Goal: Task Accomplishment & Management: Use online tool/utility

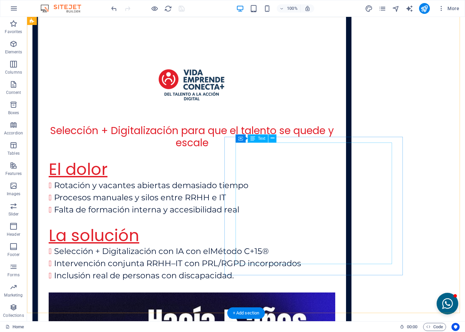
scroll to position [1713, 0]
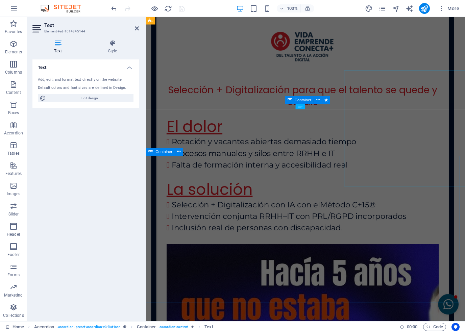
scroll to position [1754, 0]
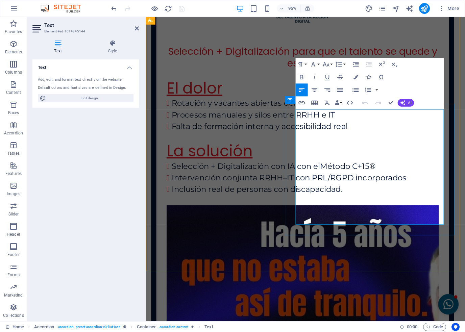
drag, startPoint x: 432, startPoint y: 230, endPoint x: 297, endPoint y: 115, distance: 176.8
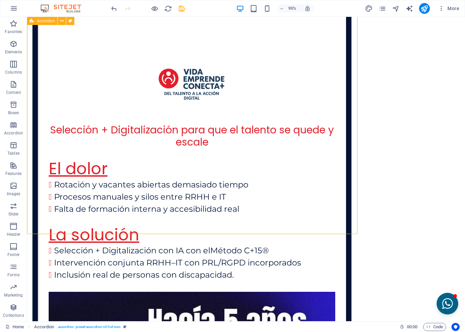
scroll to position [1713, 0]
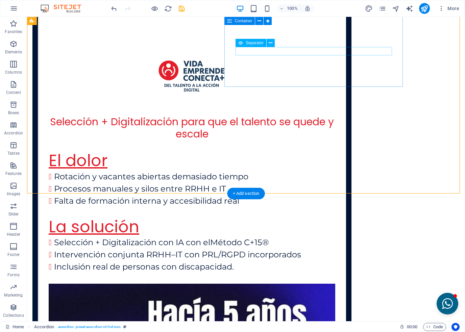
click at [270, 42] on icon at bounding box center [270, 43] width 4 height 7
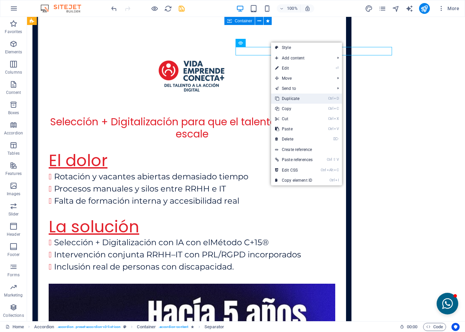
click at [300, 98] on link "Ctrl D Duplicate" at bounding box center [294, 99] width 46 height 10
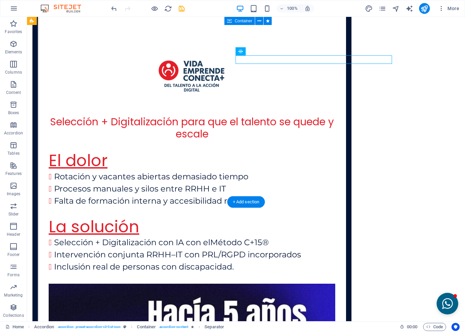
scroll to position [1713, 0]
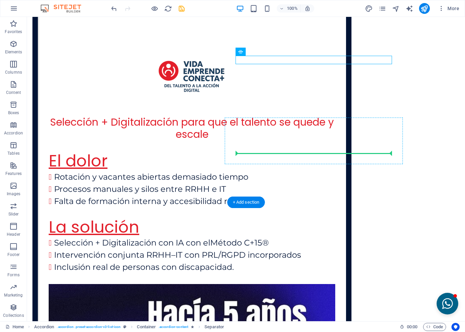
drag, startPoint x: 280, startPoint y: 69, endPoint x: 251, endPoint y: 153, distance: 88.4
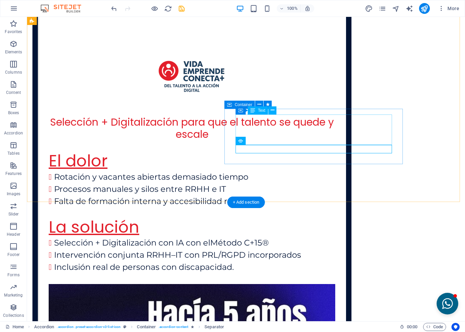
click at [270, 110] on icon at bounding box center [272, 110] width 4 height 7
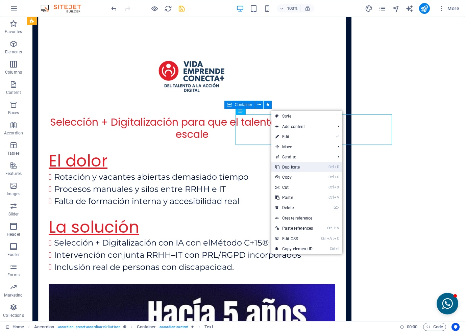
click at [287, 167] on link "Ctrl D Duplicate" at bounding box center [294, 167] width 46 height 10
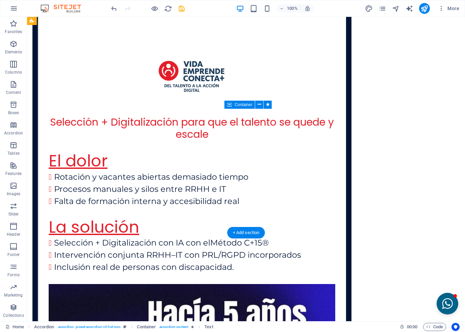
drag, startPoint x: 273, startPoint y: 157, endPoint x: 244, endPoint y: 181, distance: 36.7
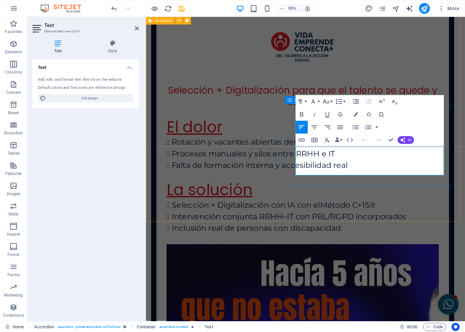
scroll to position [1754, 0]
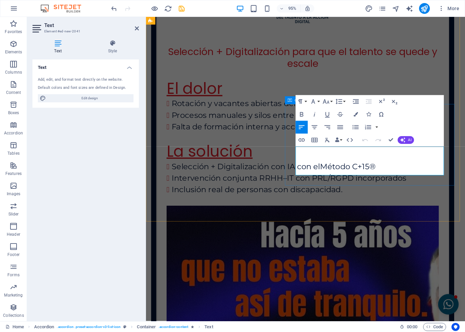
drag, startPoint x: 338, startPoint y: 179, endPoint x: 299, endPoint y: 154, distance: 46.7
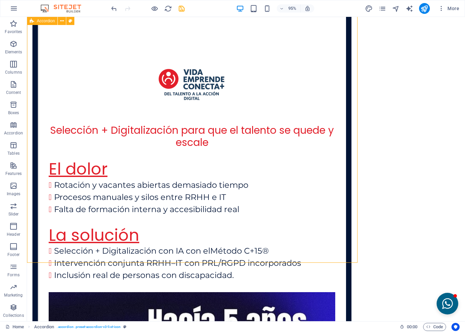
scroll to position [1713, 0]
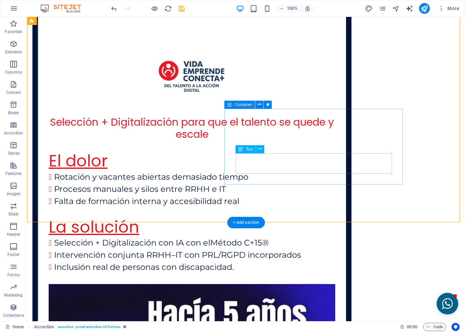
click at [259, 150] on icon at bounding box center [260, 149] width 4 height 7
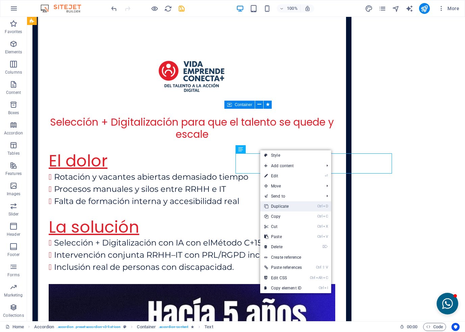
click at [279, 205] on link "Ctrl D Duplicate" at bounding box center [283, 206] width 46 height 10
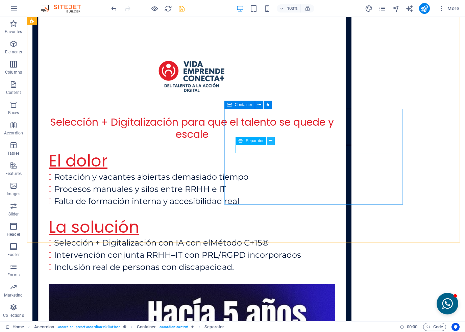
click at [273, 141] on button at bounding box center [270, 141] width 8 height 8
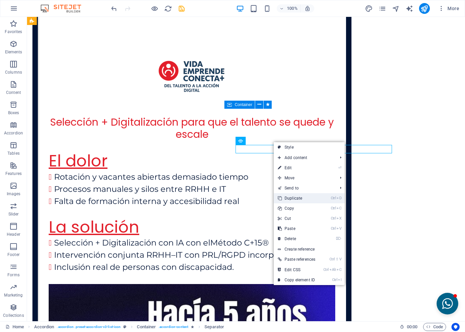
click at [291, 197] on link "Ctrl D Duplicate" at bounding box center [297, 198] width 46 height 10
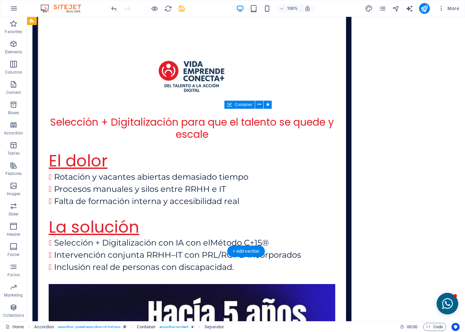
drag, startPoint x: 276, startPoint y: 166, endPoint x: 253, endPoint y: 178, distance: 25.8
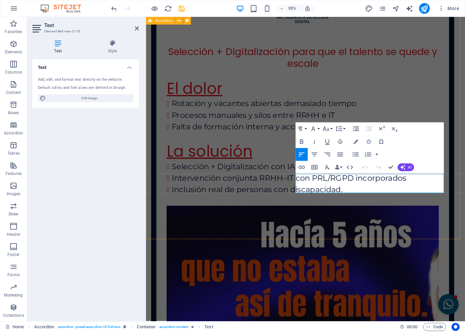
drag, startPoint x: 426, startPoint y: 198, endPoint x: 291, endPoint y: 189, distance: 135.4
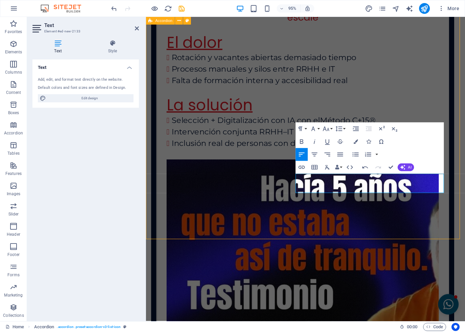
scroll to position [1713, 0]
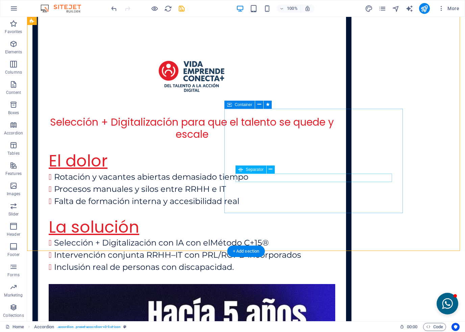
click at [271, 171] on icon at bounding box center [270, 169] width 4 height 7
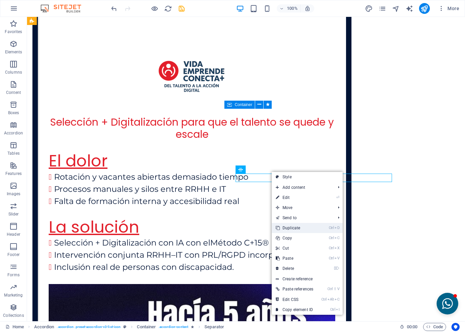
click at [284, 226] on link "Ctrl D Duplicate" at bounding box center [295, 228] width 46 height 10
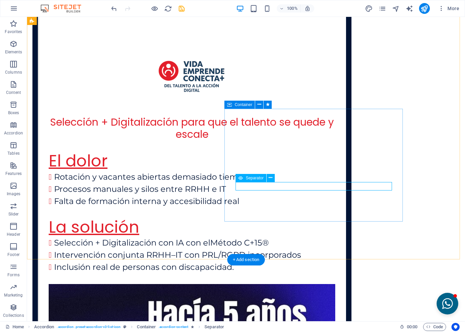
drag, startPoint x: 277, startPoint y: 194, endPoint x: 245, endPoint y: 209, distance: 35.0
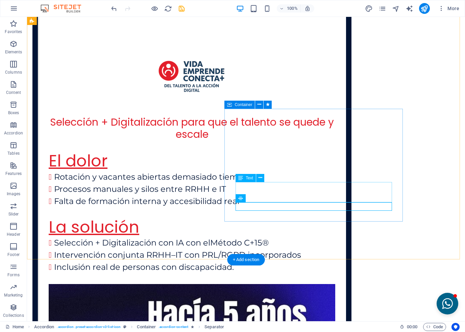
click at [262, 179] on button at bounding box center [260, 178] width 8 height 8
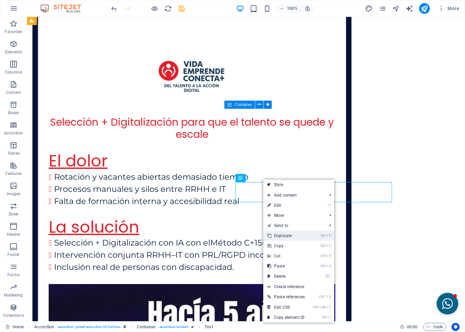
click at [288, 237] on link "Ctrl D Duplicate" at bounding box center [286, 236] width 46 height 10
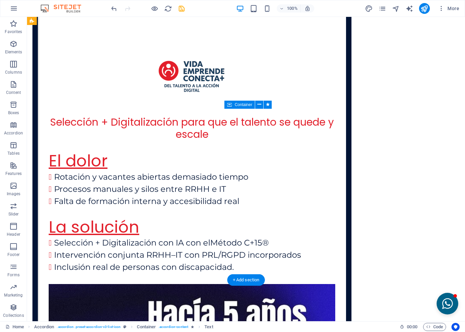
drag, startPoint x: 273, startPoint y: 214, endPoint x: 243, endPoint y: 230, distance: 32.9
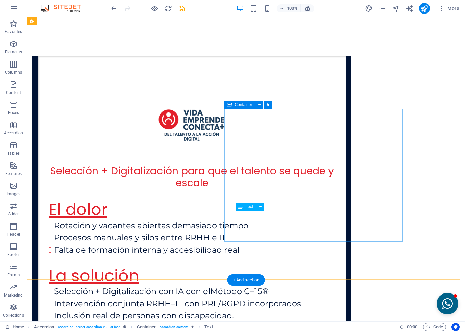
scroll to position [1754, 0]
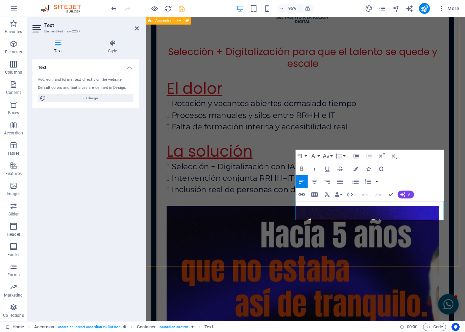
drag, startPoint x: 449, startPoint y: 229, endPoint x: 287, endPoint y: 217, distance: 162.5
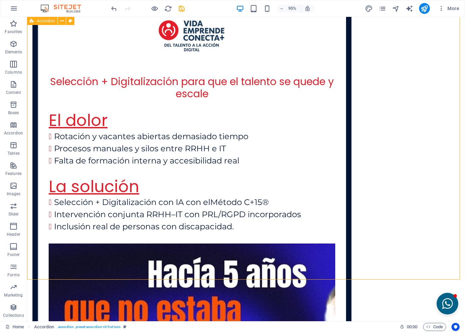
scroll to position [1713, 0]
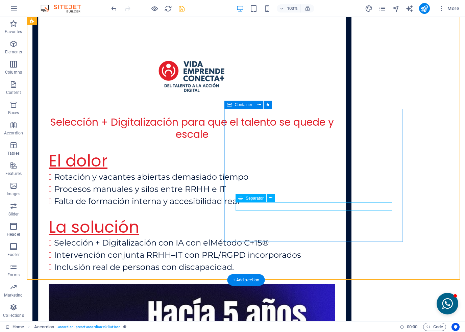
click at [272, 198] on icon at bounding box center [270, 198] width 4 height 7
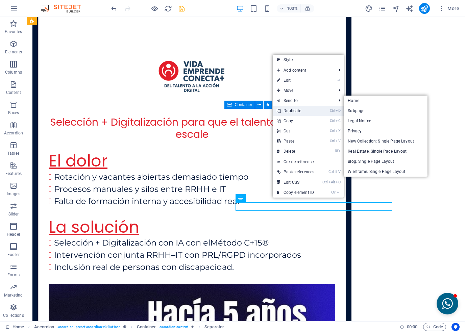
click at [290, 109] on link "Ctrl D Duplicate" at bounding box center [296, 111] width 46 height 10
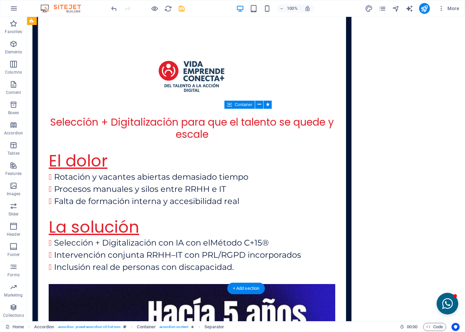
drag, startPoint x: 280, startPoint y: 223, endPoint x: 249, endPoint y: 232, distance: 32.0
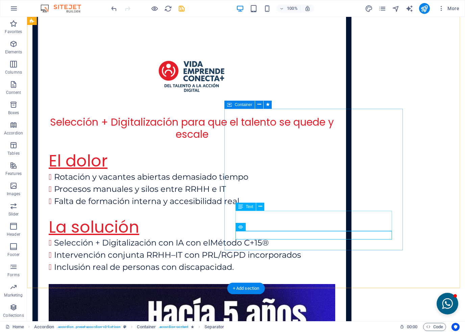
click at [260, 208] on icon at bounding box center [260, 206] width 4 height 7
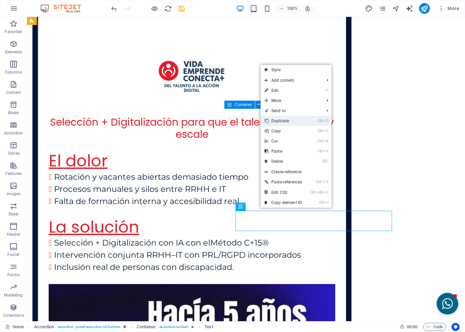
click at [282, 119] on link "Ctrl D Duplicate" at bounding box center [283, 121] width 46 height 10
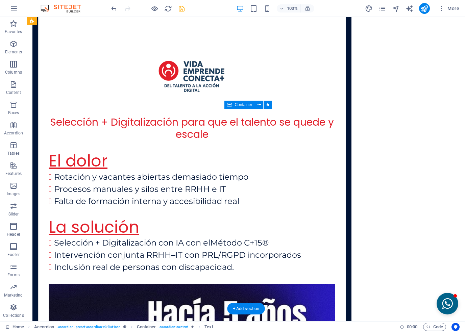
drag, startPoint x: 274, startPoint y: 243, endPoint x: 243, endPoint y: 257, distance: 33.4
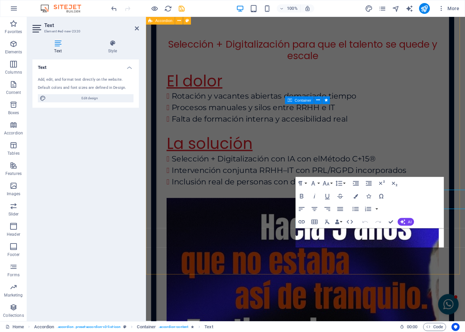
scroll to position [1754, 0]
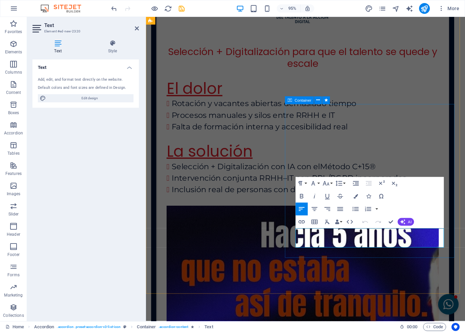
drag, startPoint x: 409, startPoint y: 255, endPoint x: 311, endPoint y: 244, distance: 97.9
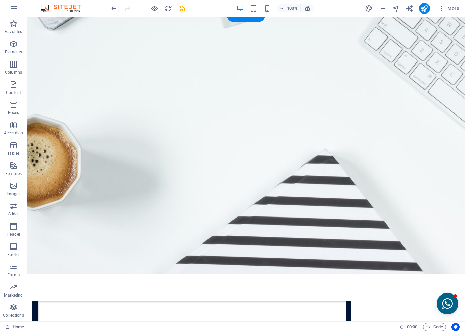
scroll to position [1486, 0]
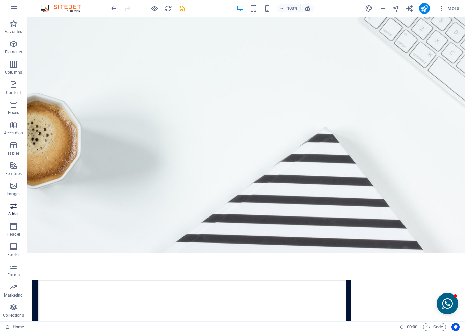
click at [15, 212] on p "Slider" at bounding box center [13, 213] width 10 height 5
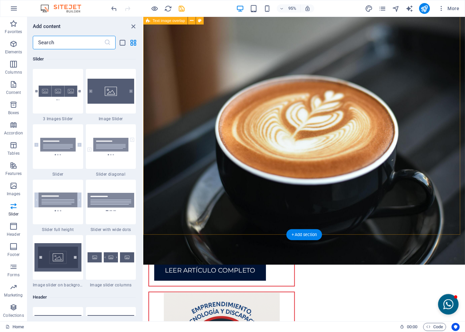
scroll to position [2362, 0]
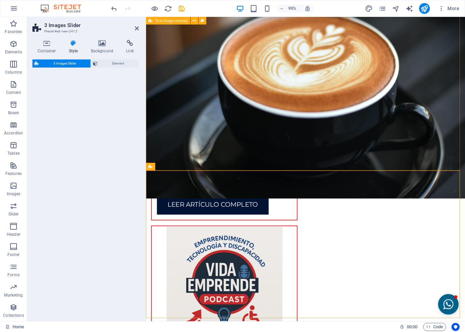
select select "rem"
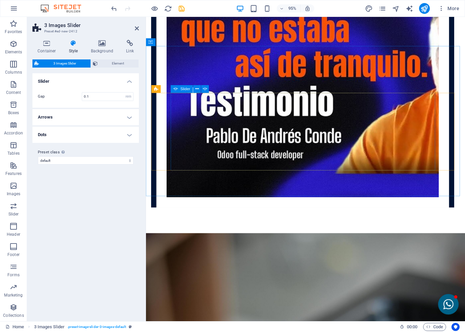
scroll to position [1991, 0]
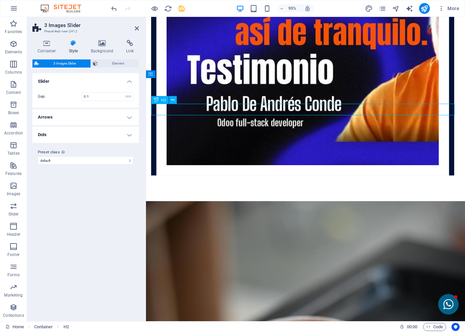
scroll to position [1950, 0]
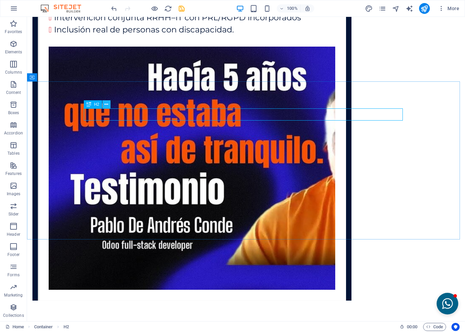
click at [105, 103] on icon at bounding box center [106, 104] width 4 height 7
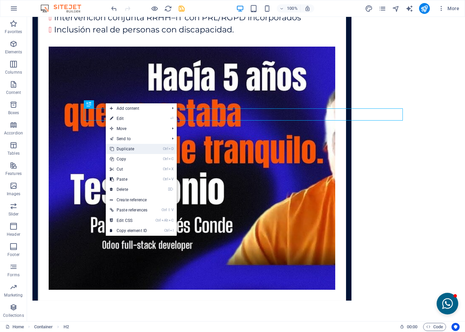
click at [131, 150] on link "Ctrl D Duplicate" at bounding box center [129, 149] width 46 height 10
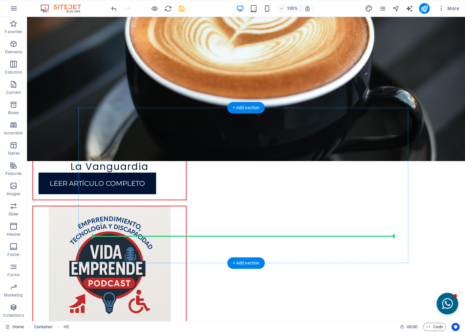
scroll to position [2423, 0]
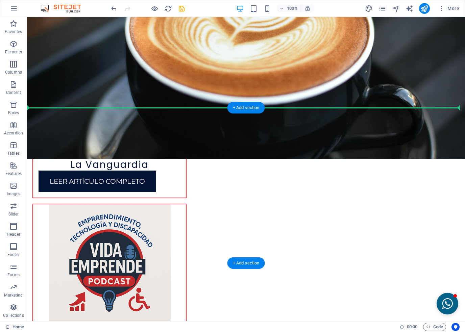
drag, startPoint x: 118, startPoint y: 134, endPoint x: 148, endPoint y: 115, distance: 35.4
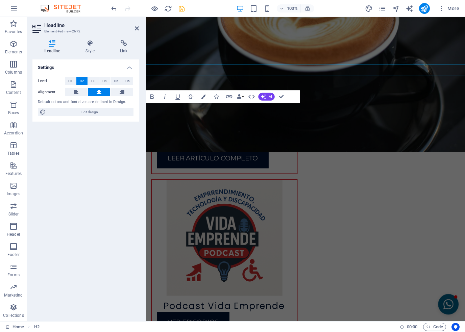
scroll to position [2452, 0]
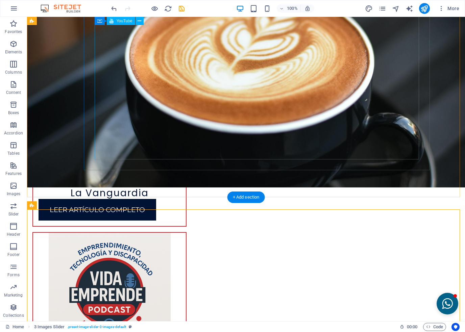
scroll to position [2479, 0]
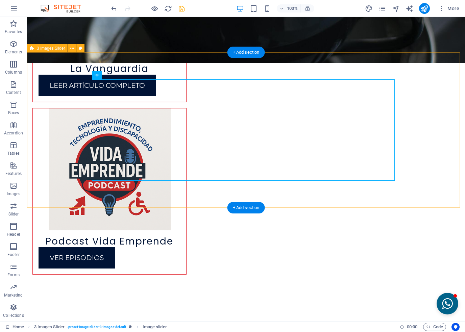
select select "rem"
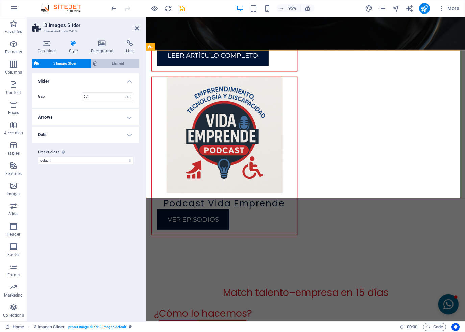
click at [105, 62] on span "Element" at bounding box center [118, 63] width 37 height 8
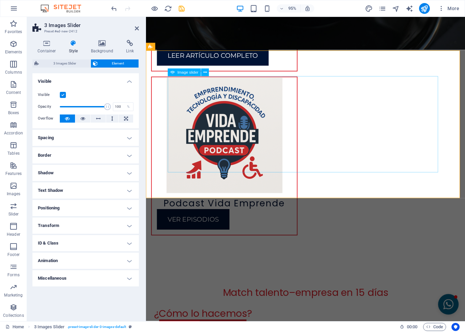
select select "px"
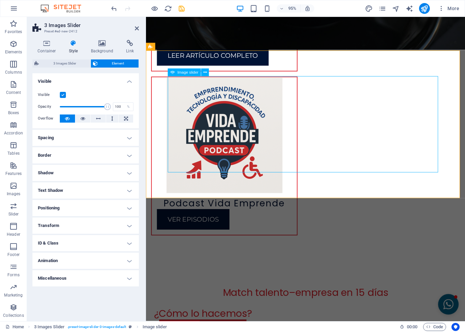
select select "ms"
select select "s"
select select "progressive"
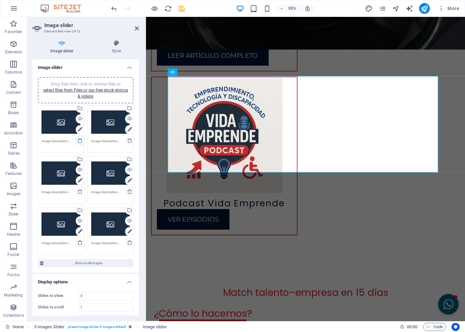
click at [80, 143] on icon at bounding box center [79, 140] width 5 height 5
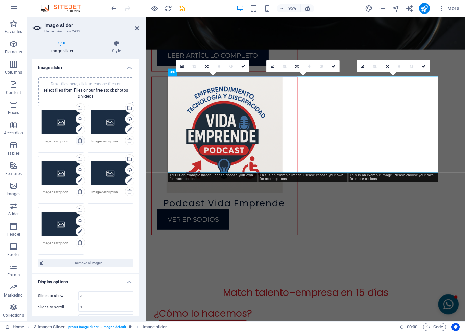
click at [80, 143] on icon at bounding box center [79, 140] width 5 height 5
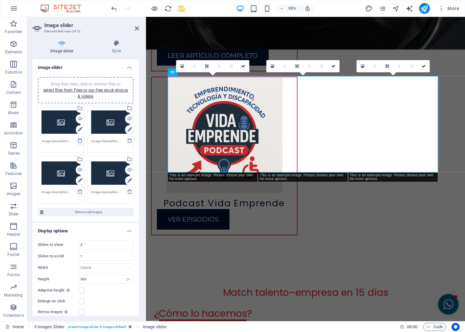
click at [80, 143] on icon at bounding box center [79, 140] width 5 height 5
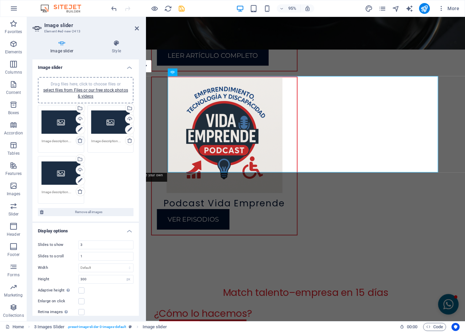
click at [80, 142] on icon at bounding box center [79, 140] width 5 height 5
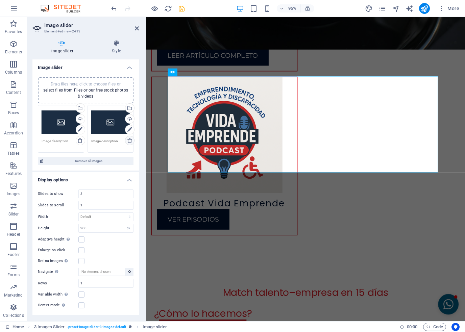
click at [128, 140] on icon at bounding box center [129, 140] width 5 height 5
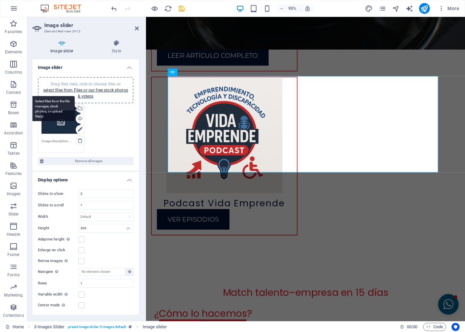
click at [82, 109] on div "Select files from the file manager, stock photos, or upload file(s)" at bounding box center [80, 109] width 10 height 10
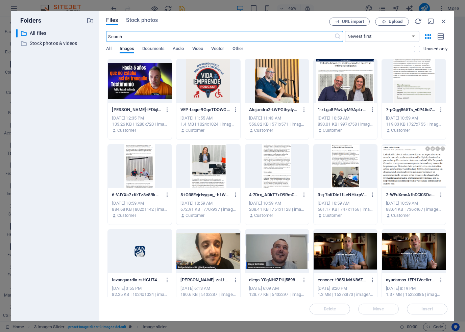
scroll to position [2781, 0]
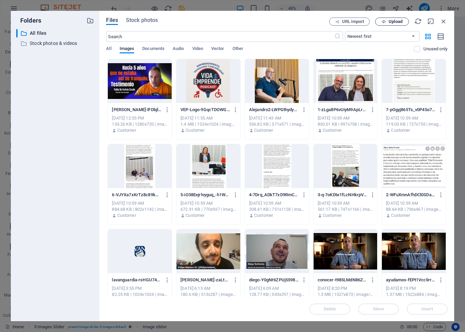
click at [382, 21] on icon "button" at bounding box center [383, 22] width 4 height 4
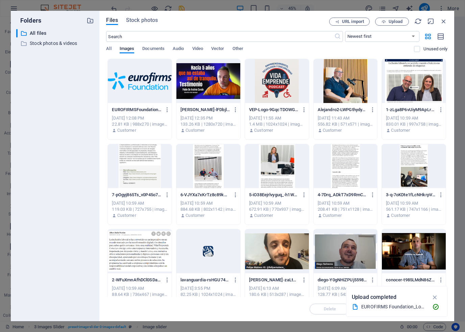
click at [141, 81] on div at bounding box center [140, 81] width 64 height 44
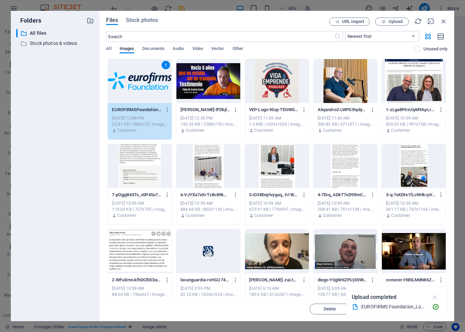
click at [436, 298] on icon "button" at bounding box center [435, 296] width 8 height 7
drag, startPoint x: 432, startPoint y: 308, endPoint x: 301, endPoint y: 306, distance: 131.4
click at [432, 308] on span "Insert" at bounding box center [427, 309] width 12 height 4
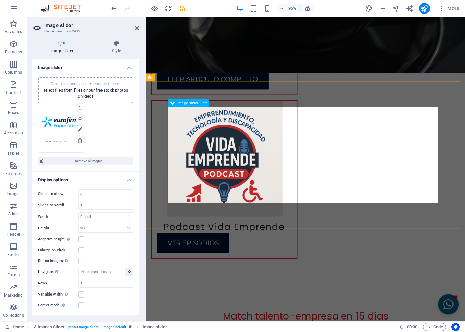
scroll to position [2485, 0]
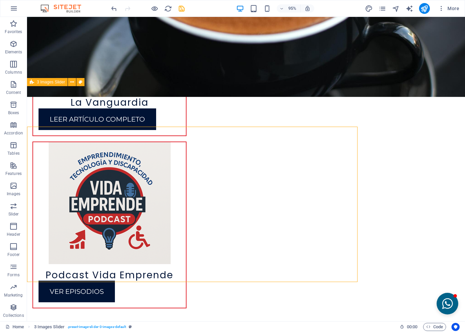
scroll to position [2445, 0]
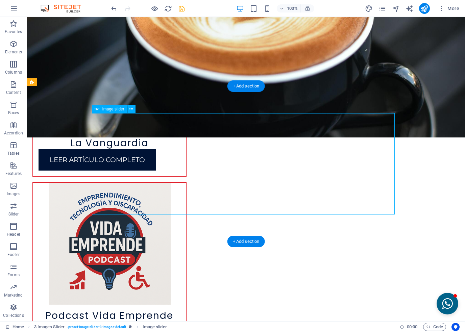
select select "px"
select select "ms"
select select "s"
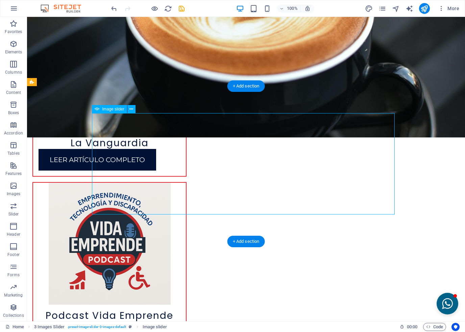
select select "progressive"
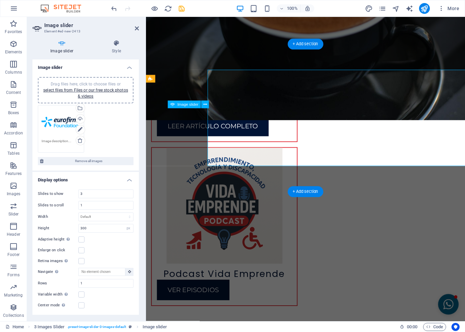
scroll to position [2485, 0]
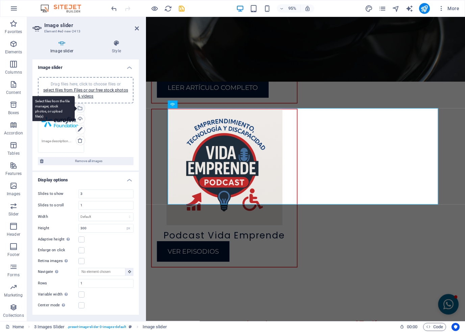
click at [82, 108] on div "Select files from the file manager, stock photos, or upload file(s)" at bounding box center [80, 109] width 10 height 10
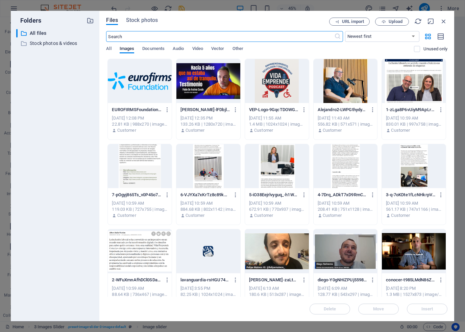
scroll to position [2747, 0]
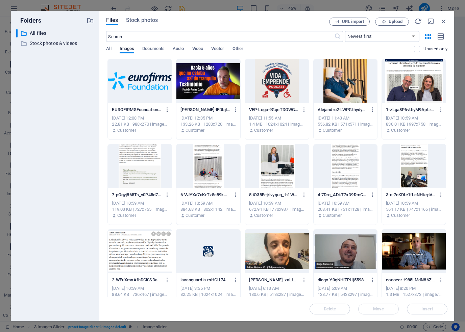
click at [168, 108] on icon "button" at bounding box center [167, 110] width 6 height 6
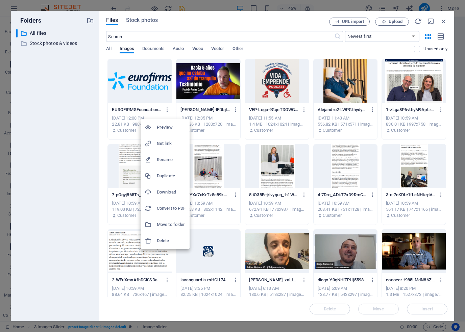
click at [156, 240] on div at bounding box center [151, 240] width 12 height 7
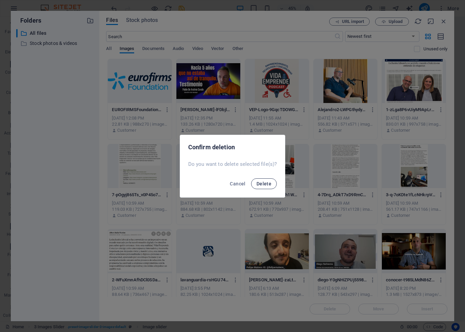
click at [260, 187] on button "Delete" at bounding box center [264, 183] width 26 height 11
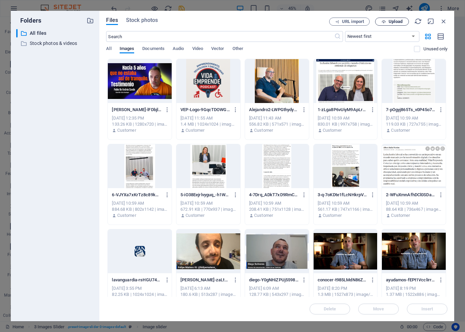
click at [386, 24] on span "Upload" at bounding box center [392, 22] width 28 height 4
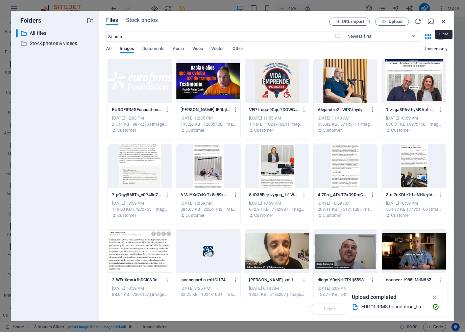
click at [441, 20] on icon "button" at bounding box center [443, 21] width 7 height 7
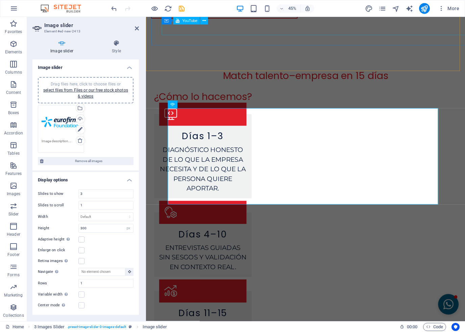
scroll to position [2485, 0]
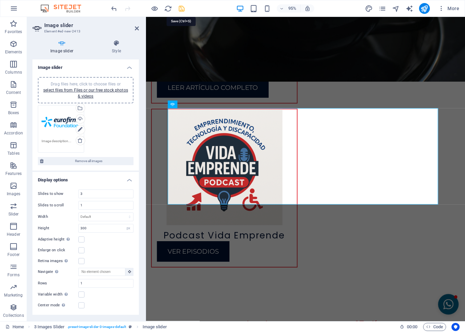
click at [181, 8] on icon "save" at bounding box center [182, 9] width 8 height 8
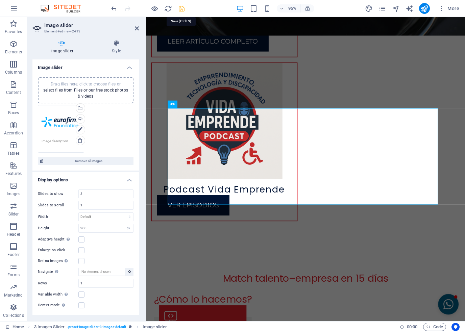
scroll to position [2445, 0]
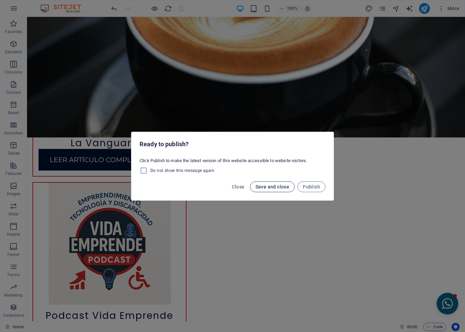
click at [286, 188] on span "Save and close" at bounding box center [272, 186] width 34 height 5
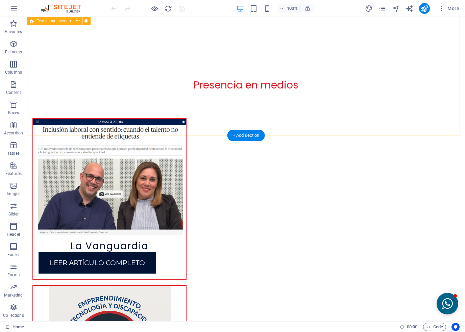
scroll to position [2398, 0]
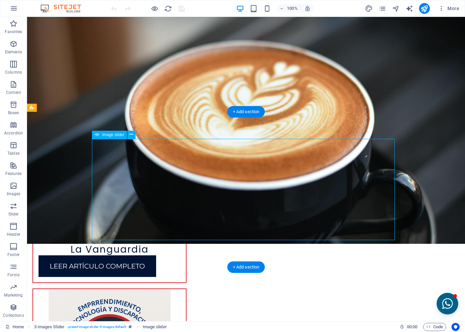
select select "px"
select select "ms"
select select "s"
select select "progressive"
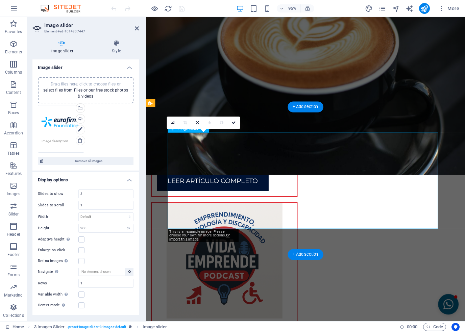
scroll to position [2438, 0]
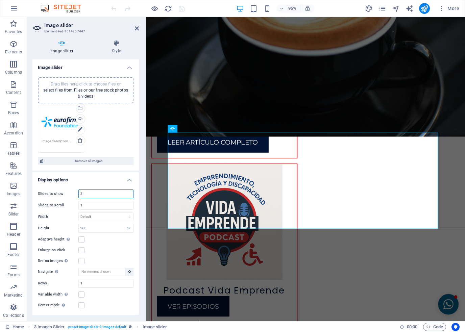
click at [100, 196] on input "3" at bounding box center [106, 194] width 54 height 8
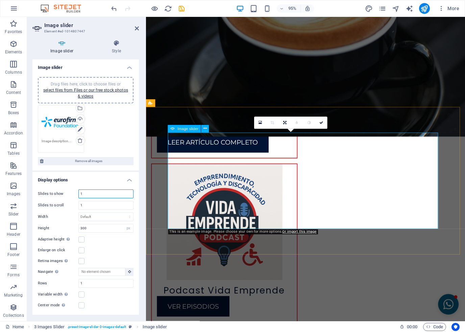
type input "1"
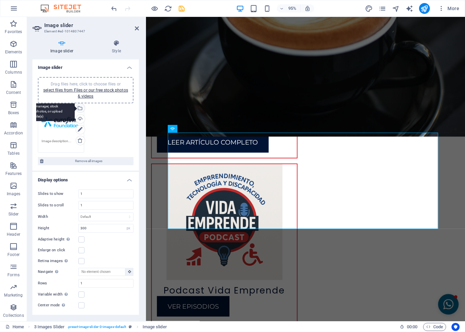
click at [81, 110] on div "Select files from the file manager, stock photos, or upload file(s)" at bounding box center [80, 109] width 10 height 10
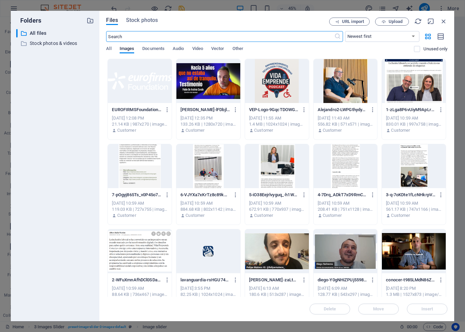
scroll to position [2700, 0]
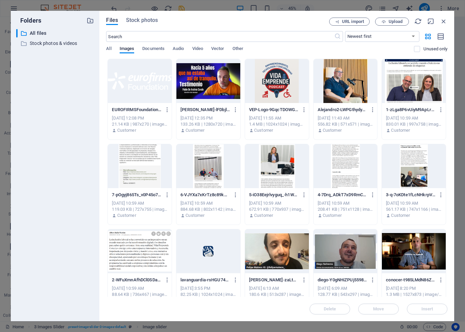
click at [153, 90] on div at bounding box center [140, 81] width 64 height 44
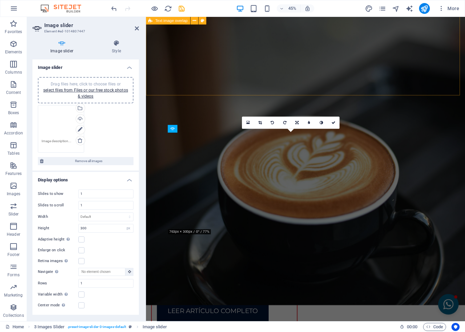
scroll to position [2438, 0]
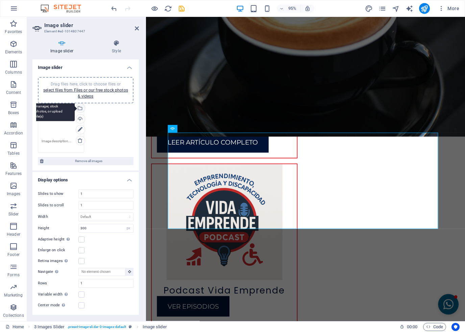
click at [80, 109] on div "Select files from the file manager, stock photos, or upload file(s)" at bounding box center [80, 109] width 10 height 10
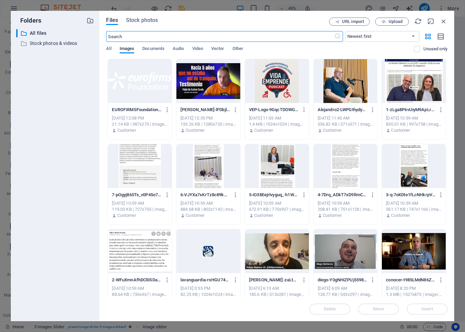
scroll to position [2700, 0]
click at [169, 108] on icon "button" at bounding box center [167, 110] width 6 height 6
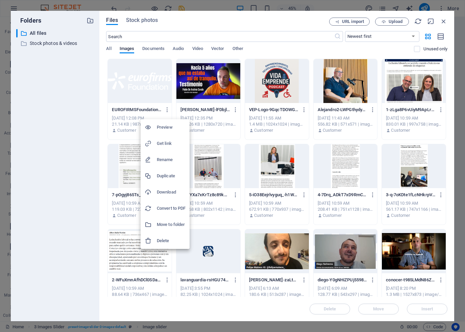
click at [164, 237] on h6 "Delete" at bounding box center [171, 241] width 29 height 8
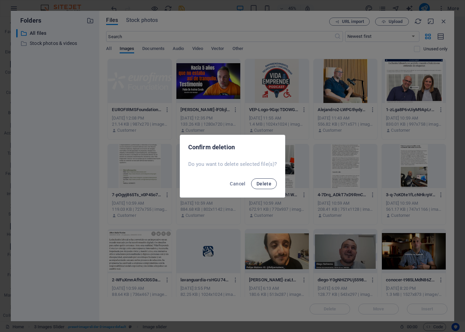
click at [257, 181] on span "Delete" at bounding box center [263, 183] width 15 height 5
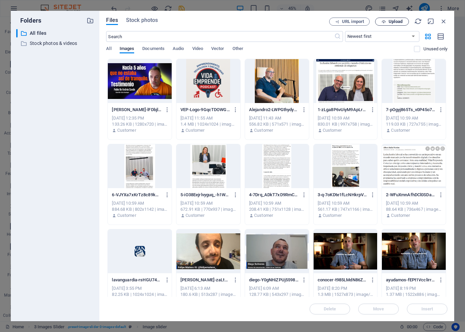
click at [381, 19] on button "Upload" at bounding box center [392, 22] width 34 height 8
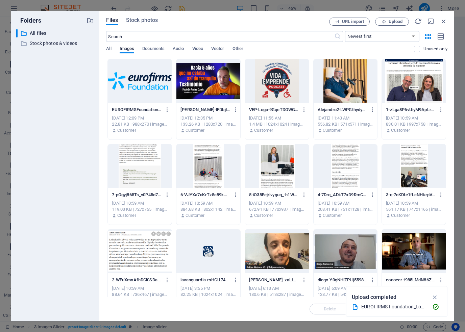
click at [136, 79] on div at bounding box center [140, 81] width 64 height 44
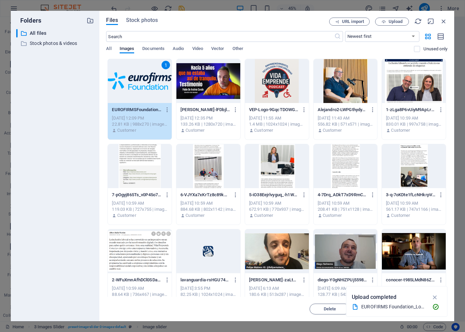
click at [136, 79] on div "1" at bounding box center [140, 81] width 64 height 44
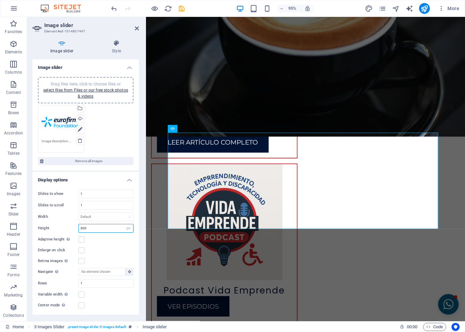
click at [92, 229] on input "300" at bounding box center [106, 228] width 54 height 8
click at [79, 240] on label at bounding box center [81, 239] width 6 height 6
click at [0, 0] on input "Adaptive height Automatically adjust the height for single slide horizontal sli…" at bounding box center [0, 0] width 0 height 0
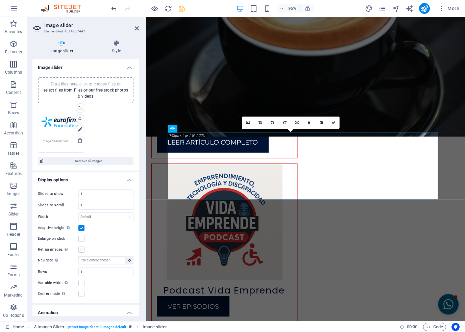
click at [79, 248] on label at bounding box center [81, 250] width 6 height 6
click at [0, 0] on input "Retina images Automatically load retina image and smartphone optimized sizes." at bounding box center [0, 0] width 0 height 0
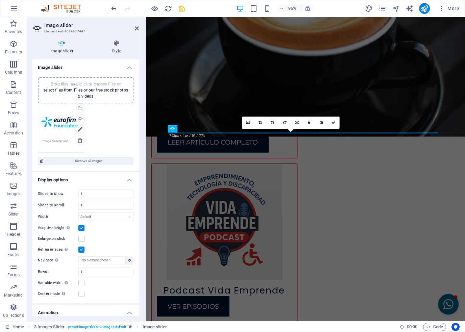
click at [80, 248] on label at bounding box center [81, 250] width 6 height 6
click at [0, 0] on input "Retina images Automatically load retina image and smartphone optimized sizes." at bounding box center [0, 0] width 0 height 0
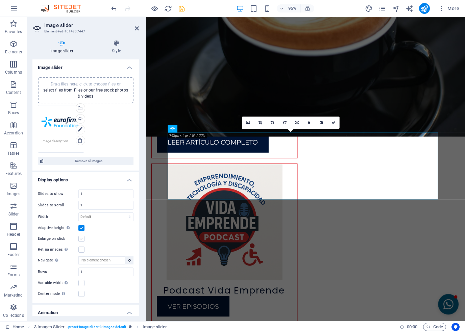
click at [82, 240] on label at bounding box center [81, 239] width 6 height 6
click at [0, 0] on input "Enlarge on click" at bounding box center [0, 0] width 0 height 0
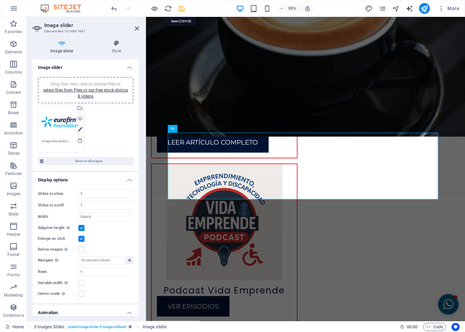
click at [178, 8] on icon "save" at bounding box center [182, 9] width 8 height 8
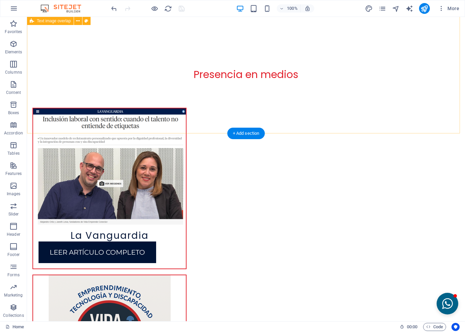
scroll to position [2364, 0]
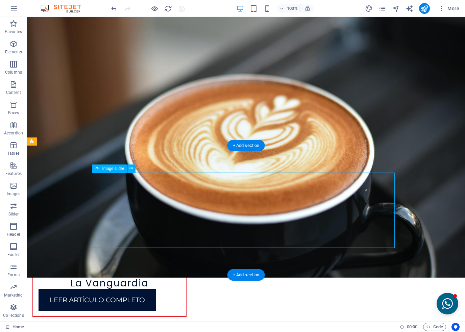
select select "ms"
select select "s"
select select "progressive"
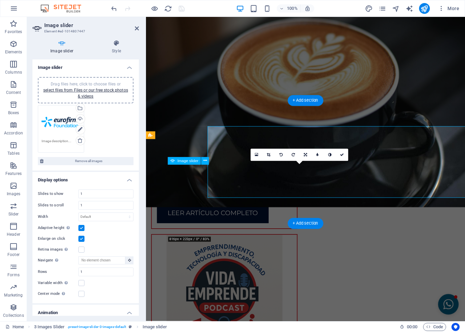
scroll to position [2404, 0]
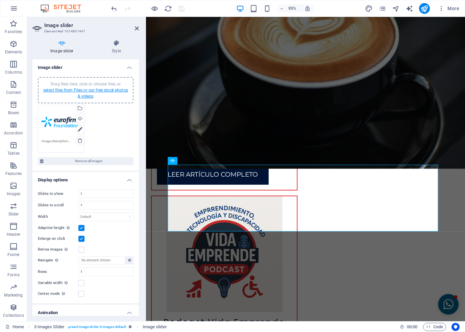
click at [81, 91] on link "select files from Files or our free stock photos & videos" at bounding box center [85, 93] width 85 height 11
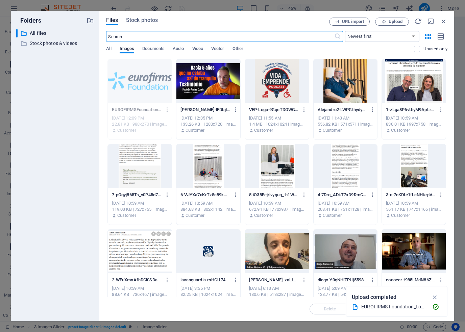
scroll to position [2666, 0]
click at [382, 21] on icon "button" at bounding box center [383, 22] width 4 height 4
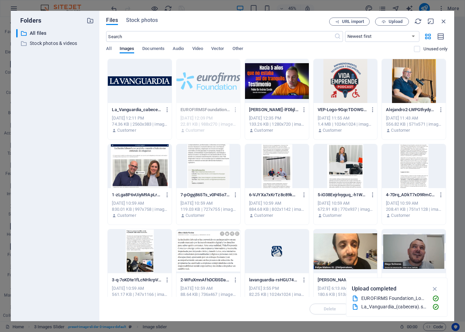
click at [138, 84] on div at bounding box center [140, 81] width 64 height 44
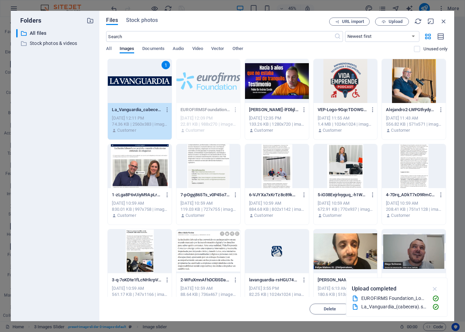
click at [436, 288] on icon "button" at bounding box center [435, 288] width 8 height 7
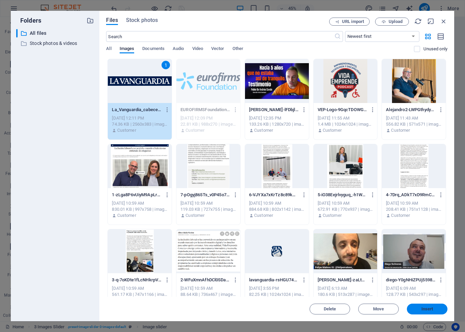
click at [434, 312] on button "Insert" at bounding box center [427, 309] width 41 height 11
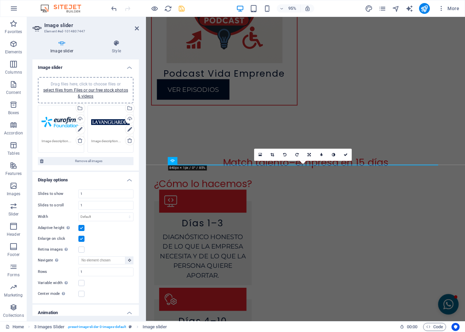
scroll to position [2404, 0]
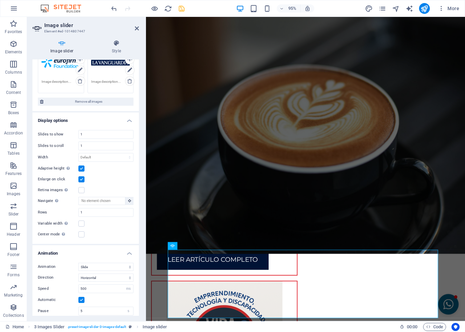
scroll to position [68, 0]
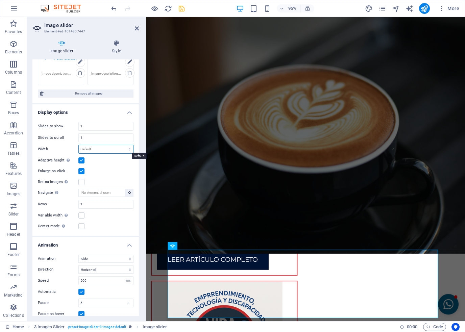
click at [93, 148] on select "Default px % rem em vw vh" at bounding box center [106, 149] width 54 height 8
select select "px"
click at [122, 145] on select "Default px % rem em vw vh" at bounding box center [106, 149] width 54 height 8
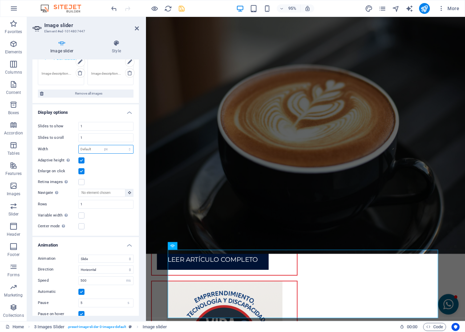
type input "0"
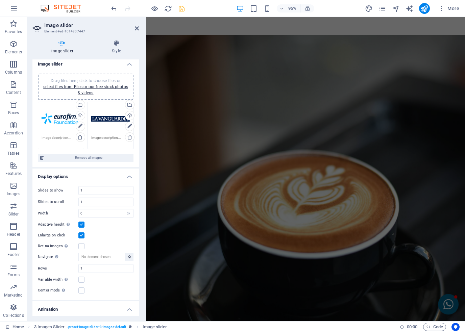
scroll to position [0, 0]
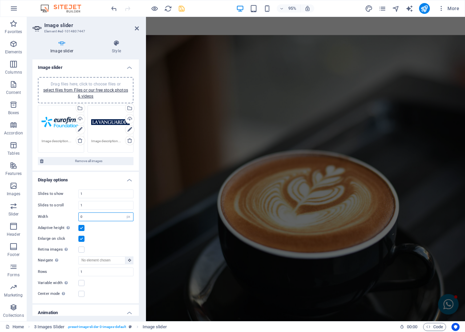
click at [82, 217] on input "0" at bounding box center [106, 217] width 54 height 8
click at [98, 216] on input "0" at bounding box center [106, 217] width 54 height 8
click at [58, 215] on label "Width" at bounding box center [58, 217] width 41 height 4
click at [128, 219] on select "Default px % rem em vw vh" at bounding box center [128, 217] width 9 height 8
click at [124, 213] on select "Default px % rem em vw vh" at bounding box center [128, 217] width 9 height 8
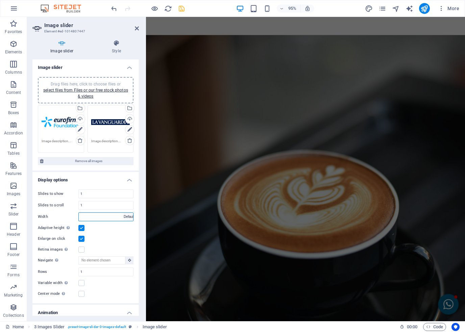
select select "DISABLED_OPTION_VALUE"
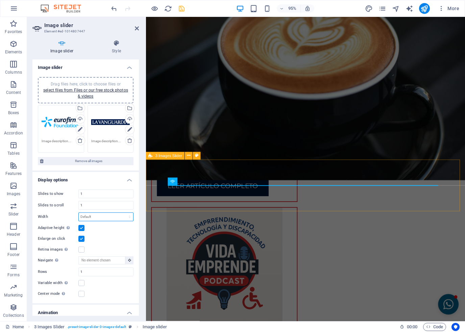
scroll to position [2400, 0]
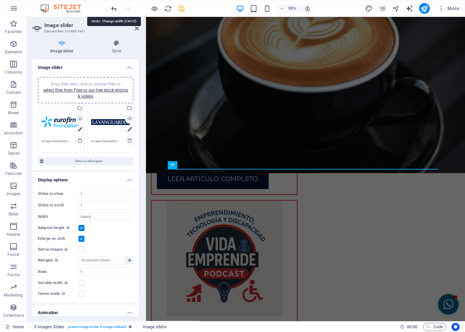
click at [116, 10] on icon "undo" at bounding box center [114, 9] width 8 height 8
click at [116, 9] on icon "undo" at bounding box center [114, 9] width 8 height 8
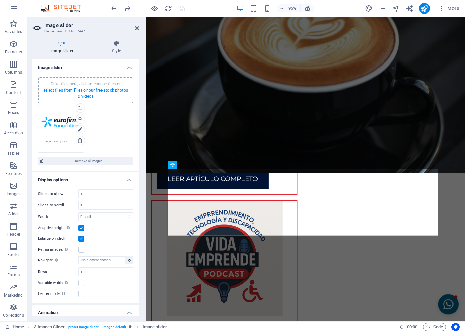
click at [92, 89] on link "select files from Files or our free stock photos & videos" at bounding box center [85, 93] width 85 height 11
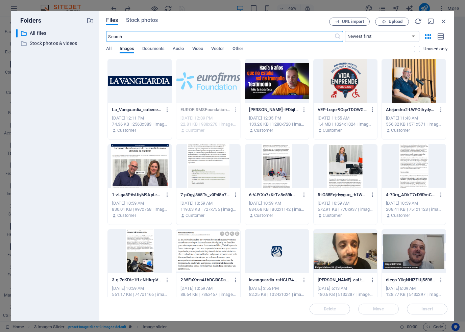
scroll to position [2661, 0]
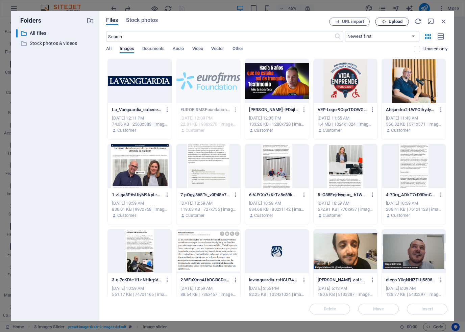
click at [379, 21] on span "Upload" at bounding box center [392, 22] width 28 height 4
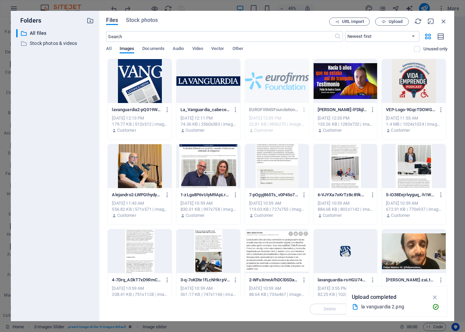
click at [145, 100] on div at bounding box center [140, 81] width 64 height 44
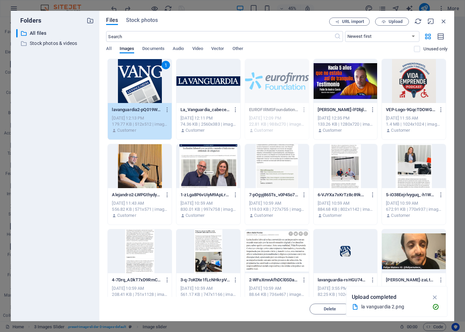
click at [145, 100] on div "1" at bounding box center [140, 81] width 64 height 44
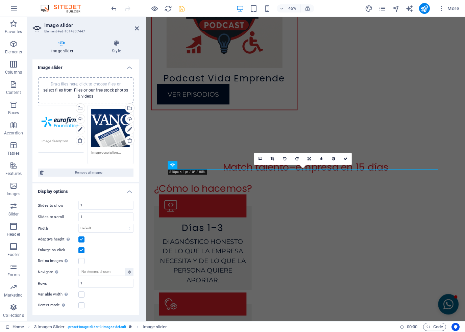
scroll to position [2400, 0]
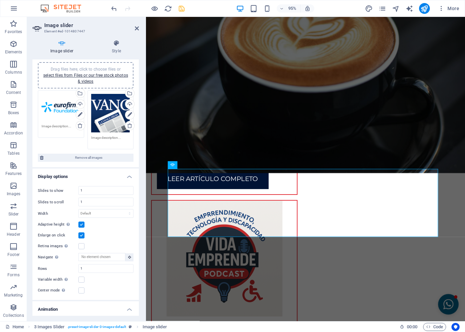
scroll to position [0, 0]
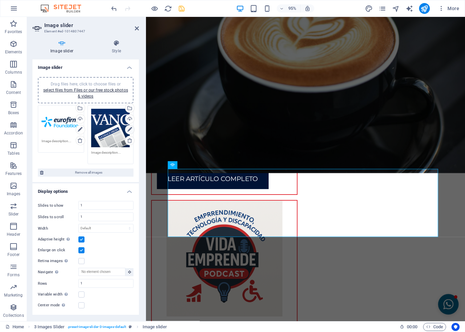
click at [125, 130] on link at bounding box center [129, 129] width 9 height 9
click at [129, 130] on icon at bounding box center [129, 130] width 5 height 8
click at [97, 119] on div "Drag files here, click to choose files or select files from Files or our free s…" at bounding box center [110, 128] width 39 height 39
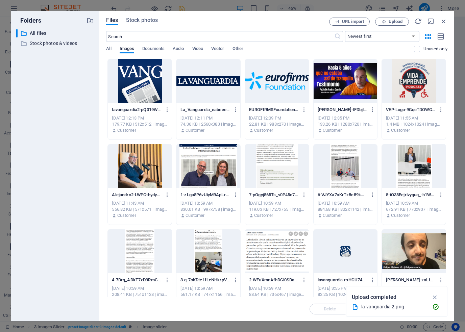
scroll to position [2661, 0]
click at [149, 92] on div at bounding box center [140, 81] width 64 height 44
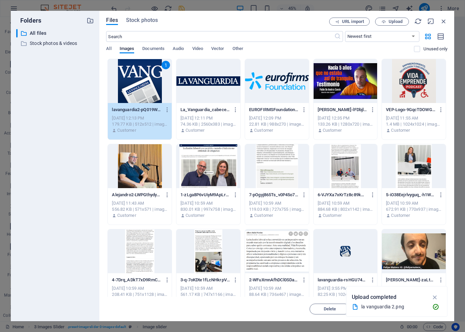
click at [149, 92] on div "1" at bounding box center [140, 81] width 64 height 44
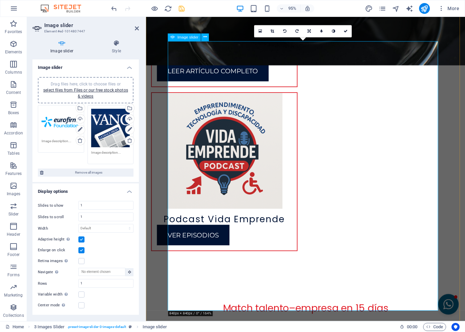
scroll to position [2535, 0]
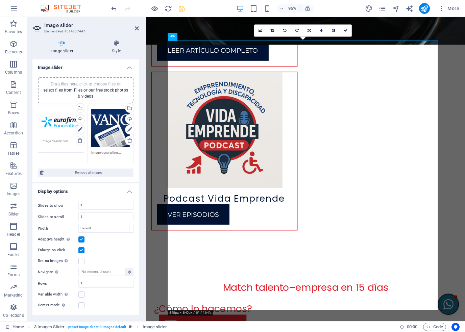
click at [453, 317] on button "Open chat window" at bounding box center [464, 320] width 22 height 22
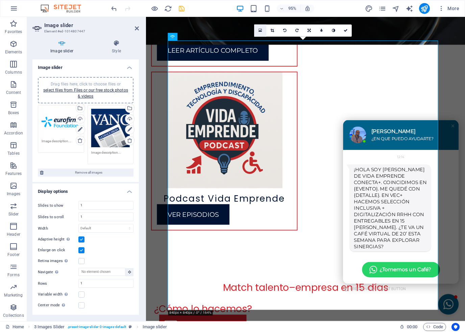
click at [260, 31] on icon at bounding box center [260, 30] width 4 height 4
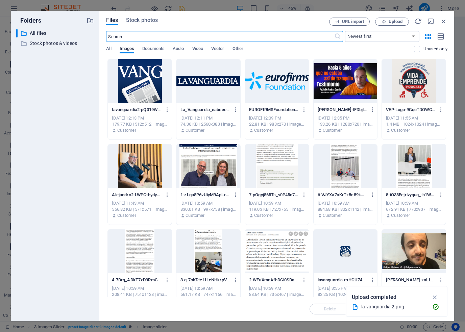
scroll to position [2796, 0]
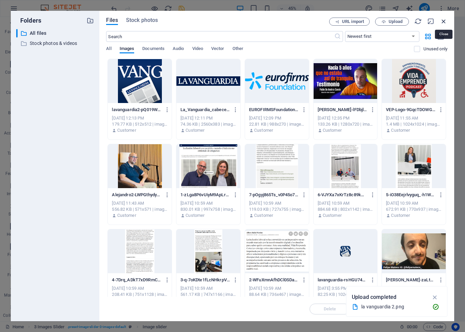
click at [442, 21] on icon "button" at bounding box center [443, 21] width 7 height 7
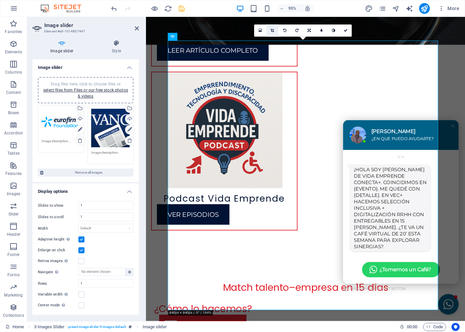
click at [275, 31] on link at bounding box center [272, 31] width 12 height 12
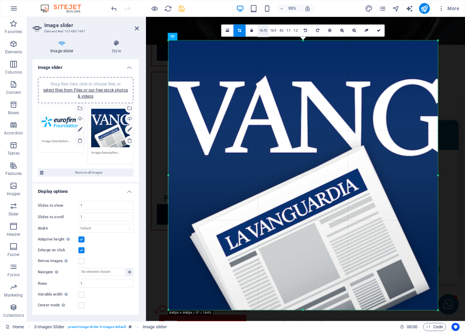
click at [264, 31] on link "16:10" at bounding box center [263, 31] width 11 height 12
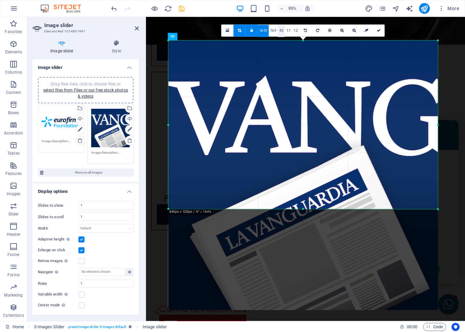
click at [279, 29] on link "4:3" at bounding box center [281, 31] width 7 height 12
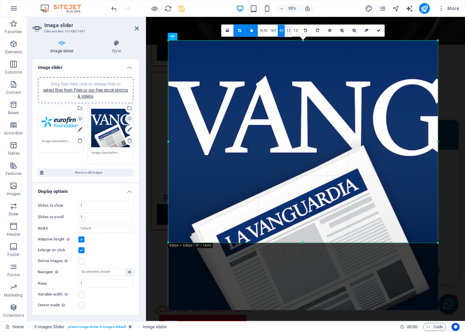
click at [288, 30] on link "1:1" at bounding box center [288, 31] width 7 height 12
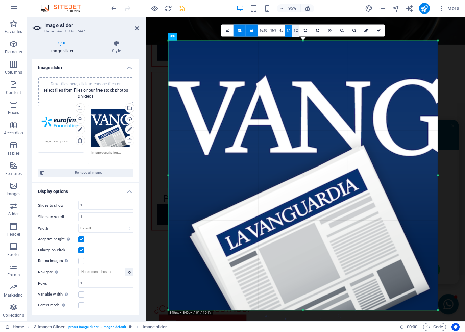
click at [295, 30] on link "1:2" at bounding box center [295, 31] width 7 height 12
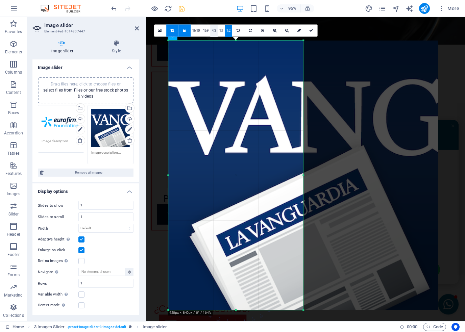
click at [212, 31] on link "4:3" at bounding box center [213, 31] width 7 height 12
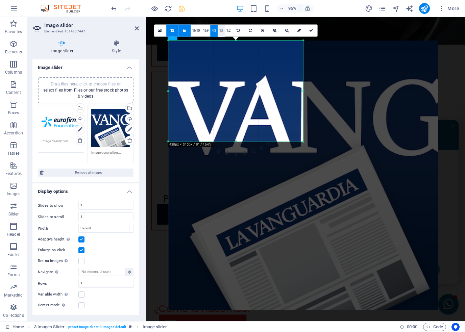
click at [220, 31] on link "1:1" at bounding box center [220, 31] width 7 height 12
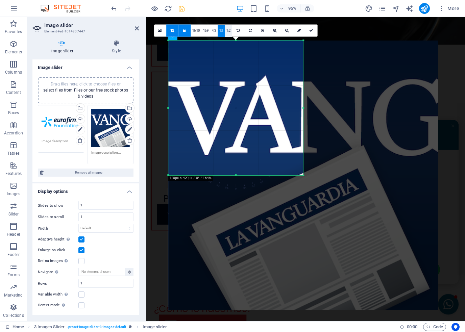
click at [228, 30] on link "1:2" at bounding box center [228, 31] width 7 height 12
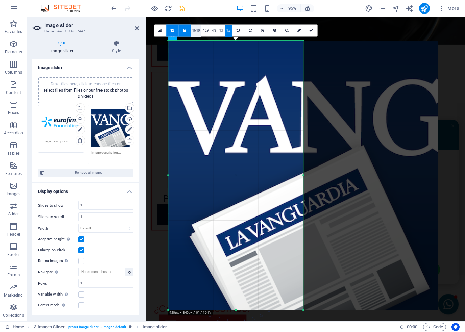
click at [195, 32] on link "16:10" at bounding box center [195, 31] width 11 height 12
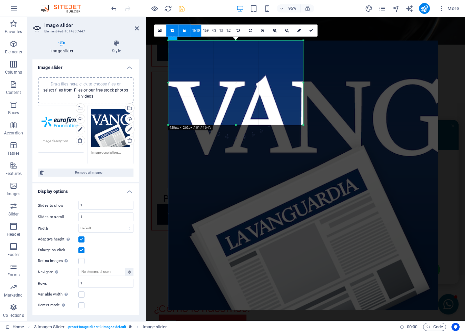
click at [185, 32] on icon at bounding box center [184, 31] width 3 height 4
click at [204, 30] on link "16:9" at bounding box center [205, 31] width 9 height 12
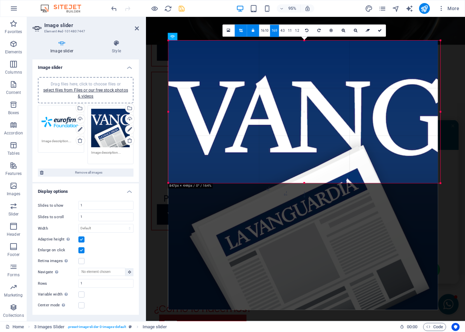
drag, startPoint x: 303, startPoint y: 117, endPoint x: 301, endPoint y: 187, distance: 70.3
click at [301, 183] on div "180 170 160 150 140 130 120 110 100 90 80 70 60 50 40 30 20 10 0 -10 -20 -30 -4…" at bounding box center [304, 112] width 272 height 143
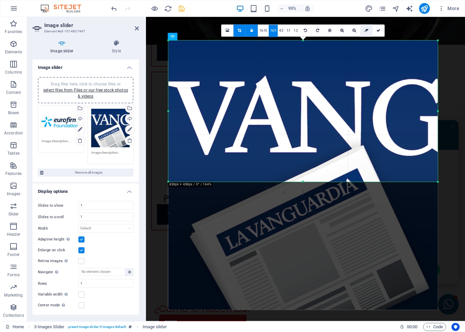
click at [365, 34] on link at bounding box center [366, 31] width 12 height 12
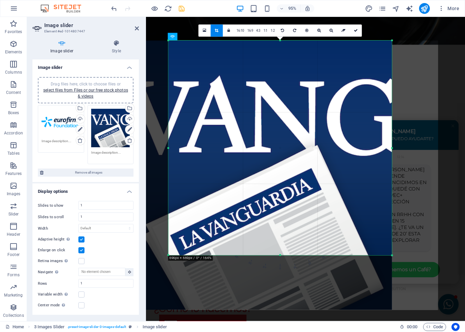
drag, startPoint x: 168, startPoint y: 310, endPoint x: 216, endPoint y: 253, distance: 75.0
click at [216, 253] on div "180 170 160 150 140 130 120 110 100 90 80 70 60 50 40 30 20 10 0 -10 -20 -30 -4…" at bounding box center [279, 148] width 223 height 215
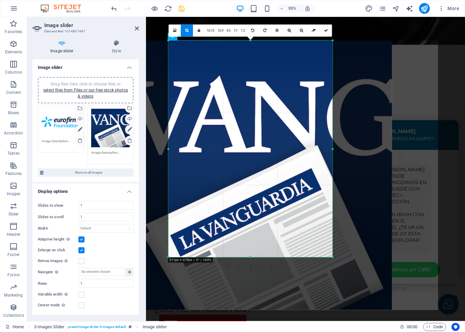
drag, startPoint x: 393, startPoint y: 257, endPoint x: 331, endPoint y: 259, distance: 62.5
click at [331, 257] on div "180 170 160 150 140 130 120 110 100 90 80 70 60 50 40 30 20 10 0 -10 -20 -30 -4…" at bounding box center [250, 149] width 164 height 216
click at [128, 141] on icon at bounding box center [129, 140] width 5 height 5
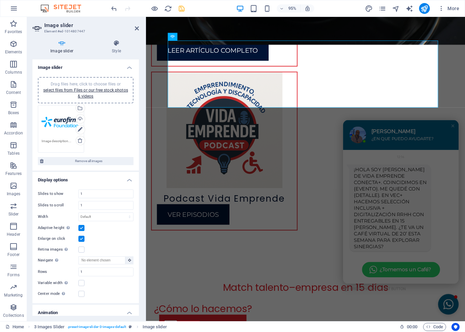
click at [95, 95] on div "Drag files here, click to choose files or select files from Files or our free s…" at bounding box center [85, 90] width 87 height 18
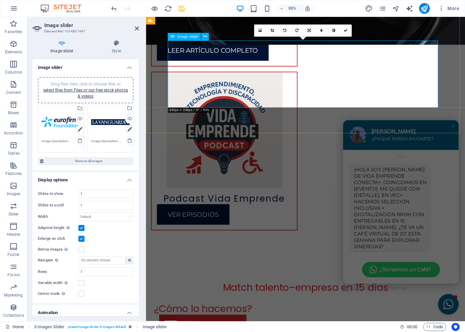
click at [270, 31] on link at bounding box center [272, 31] width 12 height 12
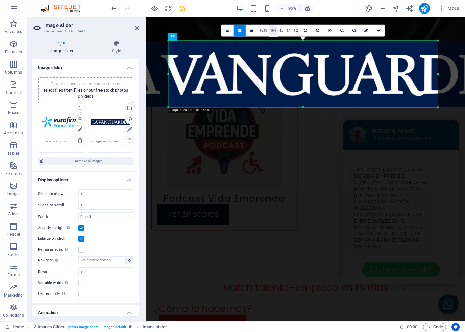
click at [271, 31] on link "16:9" at bounding box center [272, 31] width 9 height 12
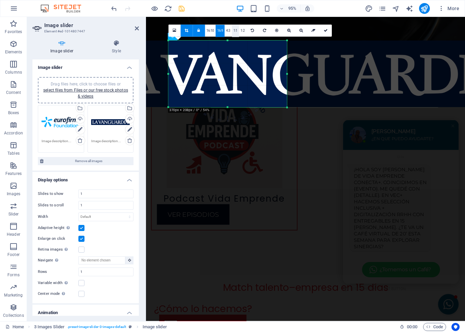
click at [235, 30] on link "1:1" at bounding box center [235, 31] width 7 height 12
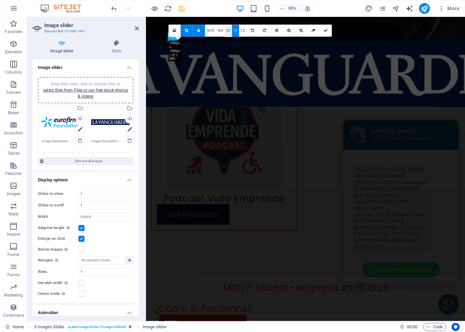
click at [230, 31] on link "4:3" at bounding box center [228, 31] width 7 height 12
click at [199, 30] on icon at bounding box center [199, 31] width 3 height 4
click at [182, 32] on link at bounding box center [186, 31] width 12 height 12
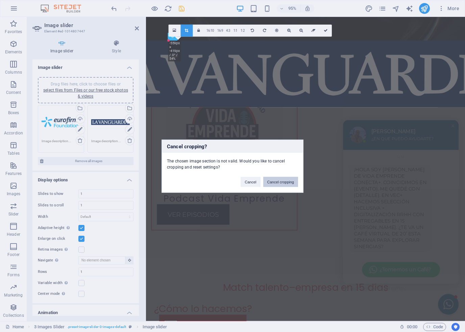
drag, startPoint x: 270, startPoint y: 182, endPoint x: 131, endPoint y: 174, distance: 139.7
click at [270, 182] on button "Cancel cropping" at bounding box center [280, 182] width 35 height 10
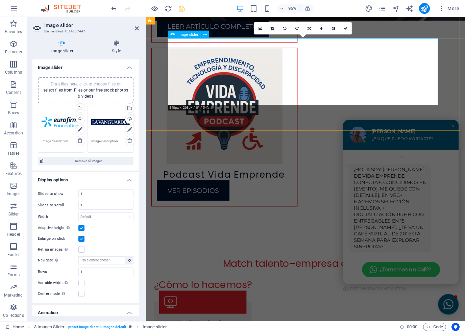
scroll to position [2568, 0]
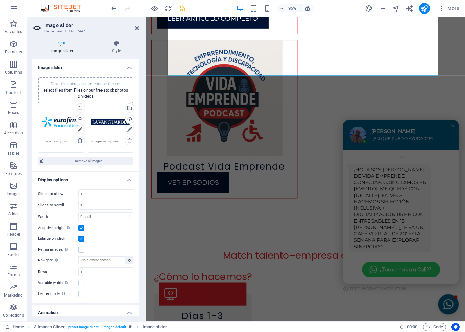
click at [82, 250] on label at bounding box center [81, 250] width 6 height 6
click at [0, 0] on input "Retina images Automatically load retina image and smartphone optimized sizes." at bounding box center [0, 0] width 0 height 0
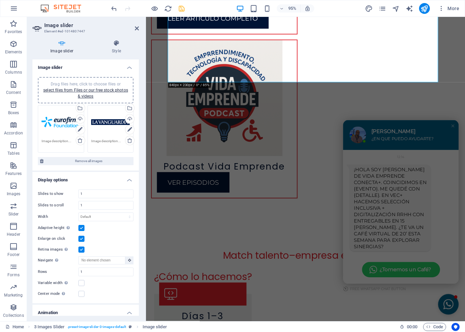
click at [82, 250] on label at bounding box center [81, 250] width 6 height 6
click at [0, 0] on input "Retina images Automatically load retina image and smartphone optimized sizes." at bounding box center [0, 0] width 0 height 0
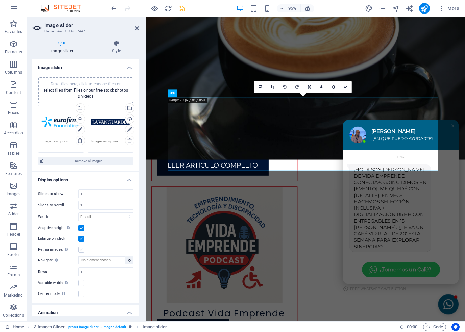
scroll to position [2438, 0]
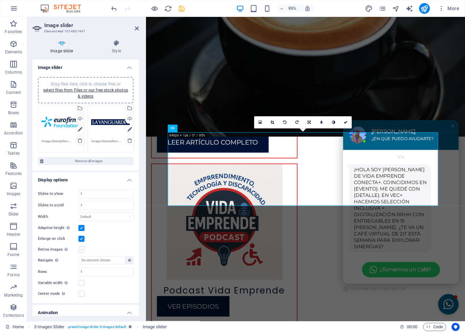
click at [82, 250] on label at bounding box center [81, 250] width 6 height 6
click at [0, 0] on input "Retina images Automatically load retina image and smartphone optimized sizes." at bounding box center [0, 0] width 0 height 0
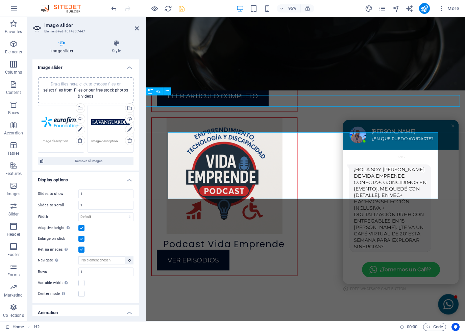
scroll to position [2398, 0]
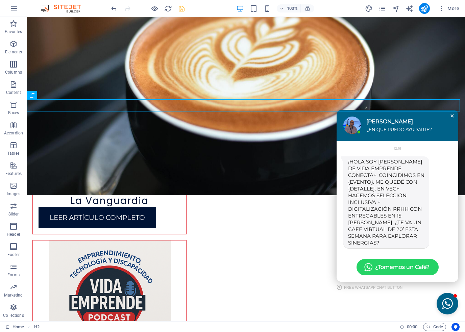
click at [448, 119] on div "Close chat window" at bounding box center [451, 115] width 7 height 7
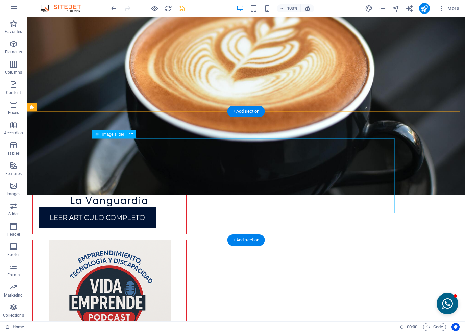
select select "ms"
select select "s"
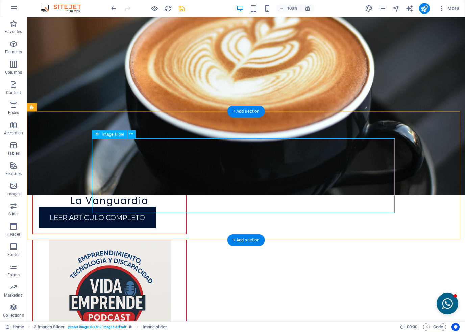
select select "progressive"
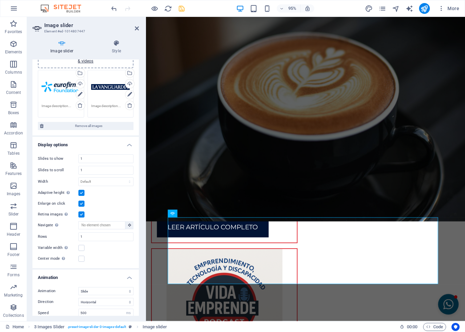
scroll to position [68, 0]
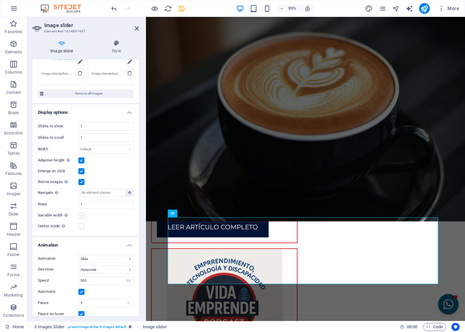
click at [80, 216] on label at bounding box center [81, 215] width 6 height 6
click at [0, 0] on input "Variable width Automatically adjust the width of the visible slide." at bounding box center [0, 0] width 0 height 0
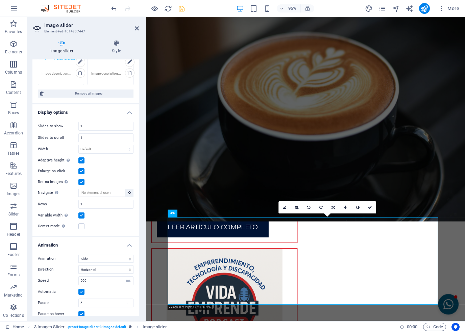
click at [80, 216] on label at bounding box center [81, 215] width 6 height 6
click at [0, 0] on input "Variable width Automatically adjust the width of the visible slide." at bounding box center [0, 0] width 0 height 0
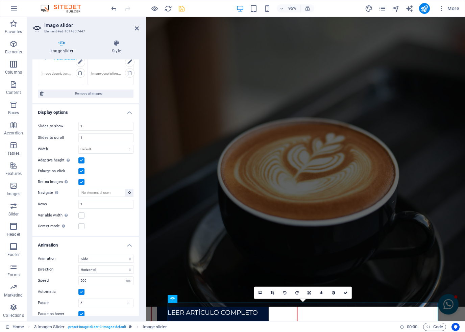
scroll to position [0, 0]
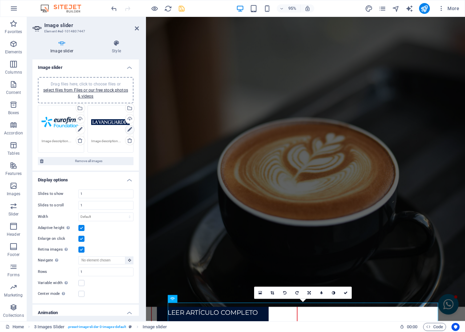
click at [129, 128] on icon at bounding box center [129, 130] width 5 height 8
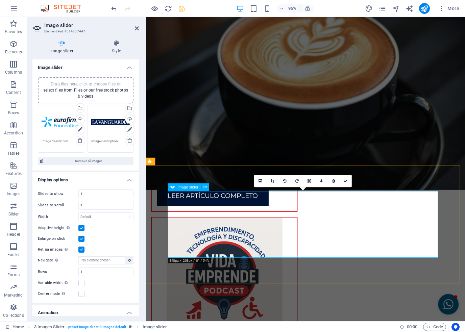
scroll to position [2394, 0]
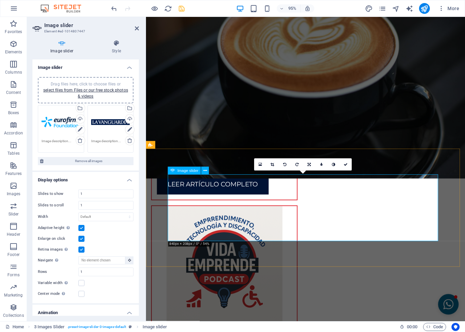
click at [311, 164] on link at bounding box center [309, 164] width 12 height 12
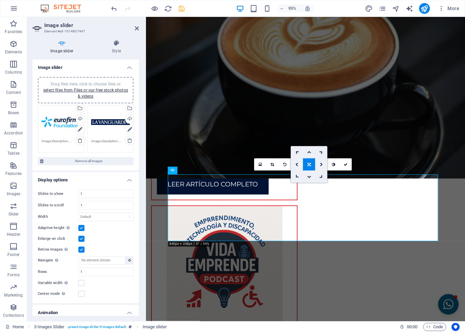
click at [311, 164] on link at bounding box center [309, 164] width 12 height 12
click at [323, 164] on link at bounding box center [321, 164] width 12 height 12
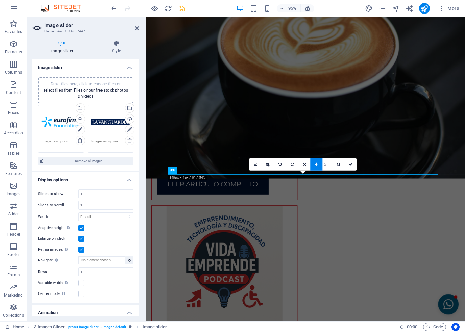
click at [317, 167] on link at bounding box center [316, 164] width 12 height 12
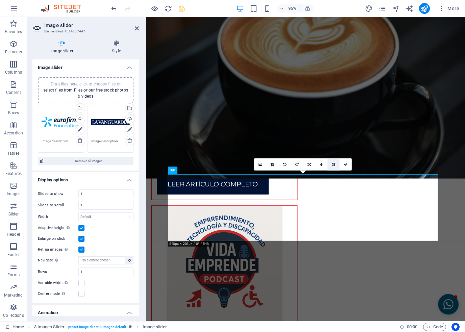
click at [333, 165] on icon at bounding box center [333, 164] width 3 height 4
click at [272, 164] on icon at bounding box center [272, 164] width 4 height 4
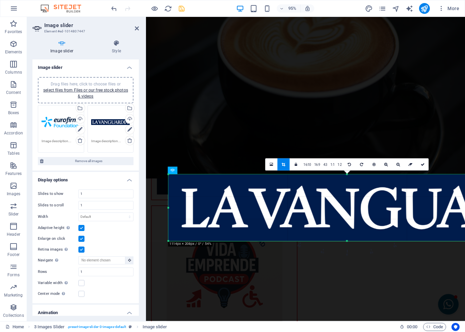
drag, startPoint x: 169, startPoint y: 209, endPoint x: 76, endPoint y: 214, distance: 93.0
click at [76, 214] on div "Image slider Element #ed-1014807447 Image slider Style Image slider Drag files …" at bounding box center [246, 169] width 438 height 304
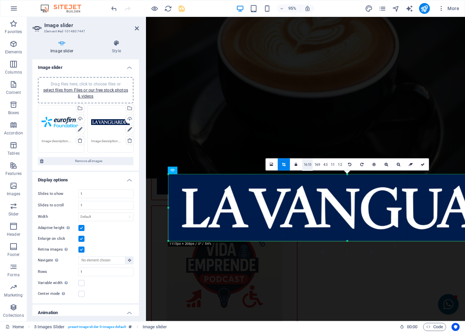
click at [308, 167] on link "16:10" at bounding box center [307, 165] width 11 height 12
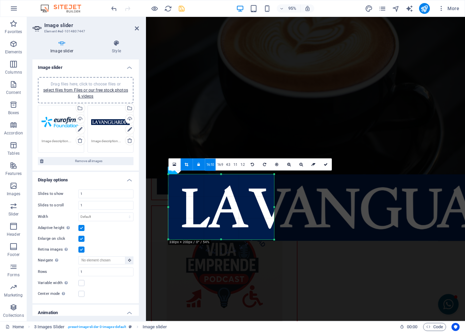
click at [275, 208] on div at bounding box center [274, 206] width 2 height 65
click at [222, 165] on link "16:9" at bounding box center [219, 165] width 9 height 12
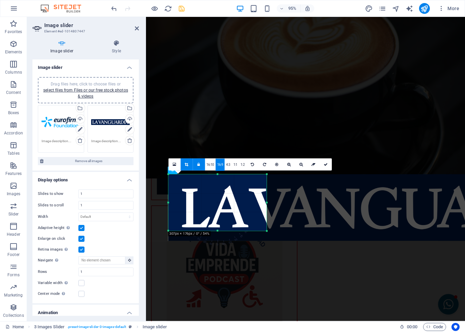
drag, startPoint x: 274, startPoint y: 204, endPoint x: 266, endPoint y: 205, distance: 7.8
click at [266, 205] on div at bounding box center [267, 202] width 2 height 56
click at [228, 168] on link "4:3" at bounding box center [228, 165] width 7 height 12
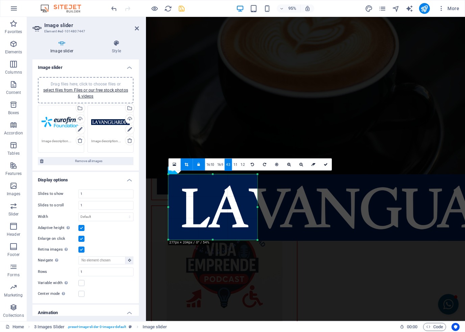
drag, startPoint x: 257, startPoint y: 207, endPoint x: 250, endPoint y: 205, distance: 7.4
click at [256, 207] on div at bounding box center [257, 207] width 2 height 66
click at [202, 167] on link at bounding box center [198, 164] width 12 height 12
click at [233, 166] on link "1:1" at bounding box center [235, 165] width 7 height 12
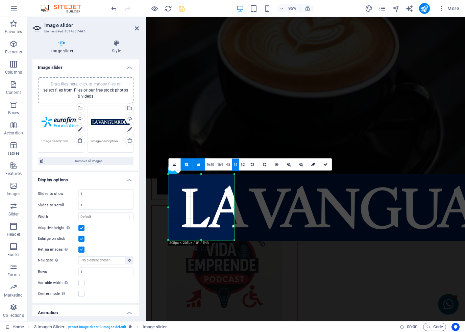
click at [234, 208] on div at bounding box center [234, 207] width 2 height 66
click at [241, 166] on link "1:2" at bounding box center [242, 165] width 7 height 12
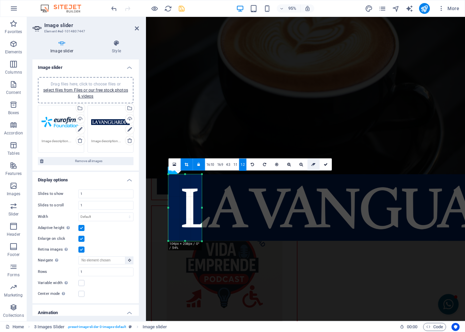
click at [309, 165] on link at bounding box center [313, 164] width 12 height 12
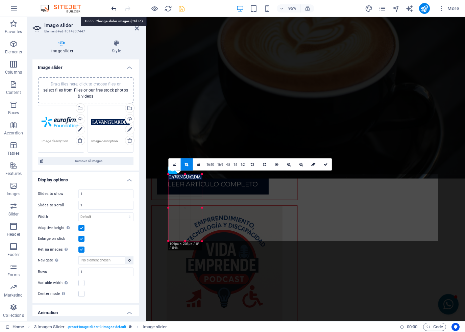
click at [110, 6] on icon "undo" at bounding box center [114, 9] width 8 height 8
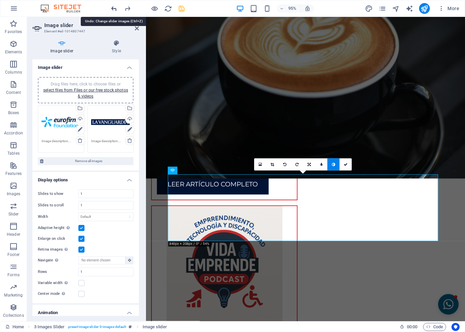
click at [110, 6] on icon "undo" at bounding box center [114, 9] width 8 height 8
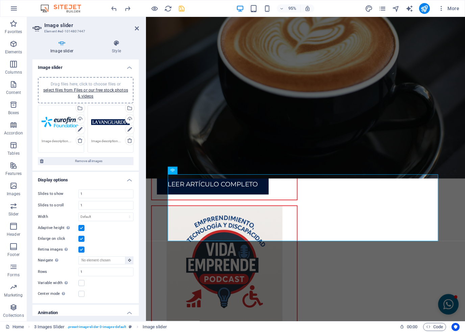
click at [93, 182] on h4 "Display options" at bounding box center [85, 178] width 106 height 12
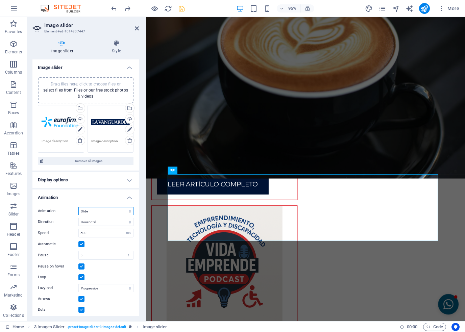
click at [100, 211] on select "Slide Fade" at bounding box center [105, 211] width 55 height 8
select select "fade"
click at [78, 207] on select "Slide Fade" at bounding box center [105, 211] width 55 height 8
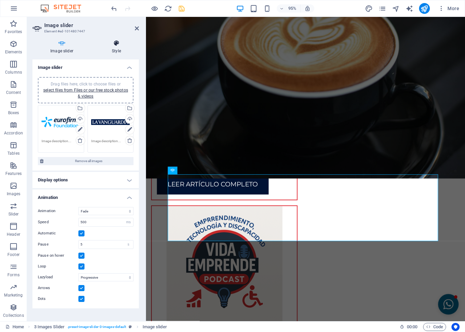
click at [120, 48] on h4 "Style" at bounding box center [116, 47] width 45 height 14
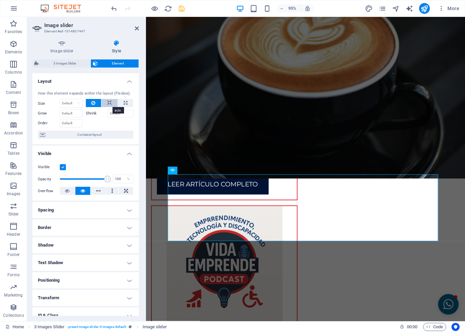
click at [105, 102] on button at bounding box center [109, 103] width 16 height 8
click at [121, 101] on button at bounding box center [125, 103] width 15 height 8
type input "100"
select select "%"
click at [92, 103] on icon at bounding box center [93, 103] width 4 height 8
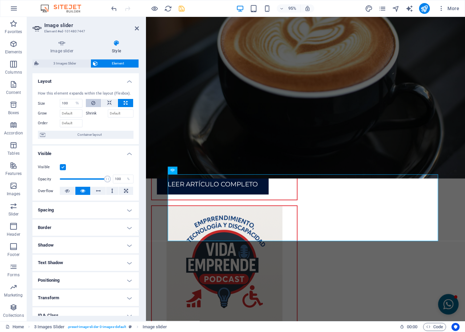
select select "DISABLED_OPTION_VALUE"
click at [64, 47] on h4 "Image slider" at bounding box center [62, 47] width 61 height 14
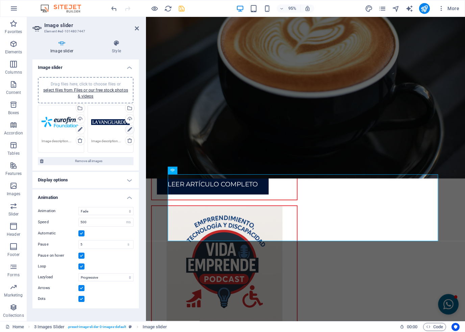
click at [128, 130] on icon at bounding box center [129, 130] width 5 height 8
click at [348, 164] on link at bounding box center [345, 164] width 12 height 12
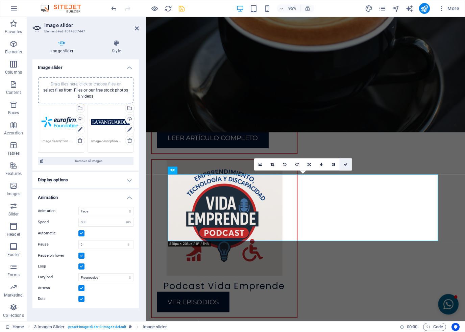
scroll to position [2353, 0]
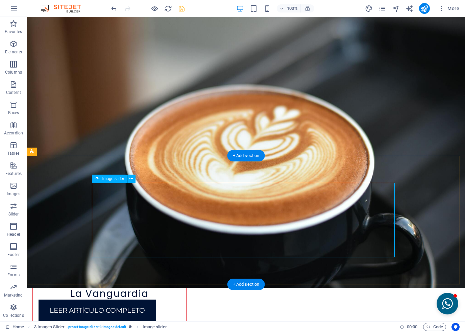
scroll to position [2394, 0]
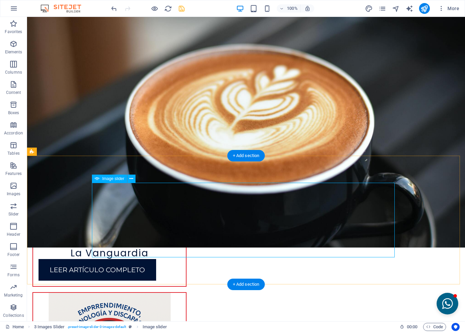
select select "fade"
select select "ms"
select select "s"
select select "progressive"
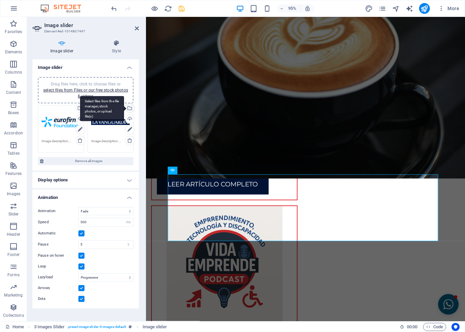
click at [131, 110] on div "Select files from the file manager, stock photos, or upload file(s)" at bounding box center [129, 109] width 10 height 10
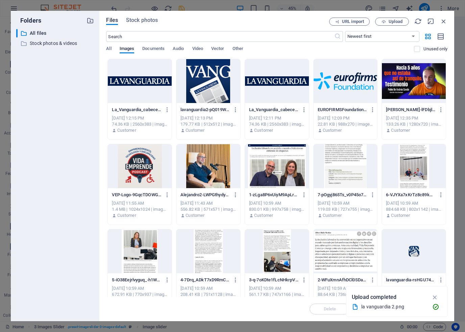
click at [262, 87] on div at bounding box center [277, 81] width 64 height 44
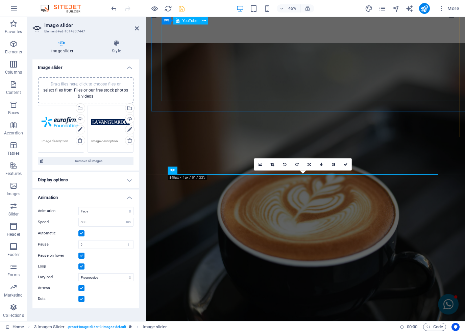
scroll to position [2394, 0]
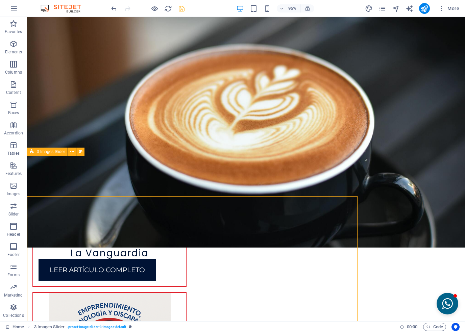
scroll to position [2353, 0]
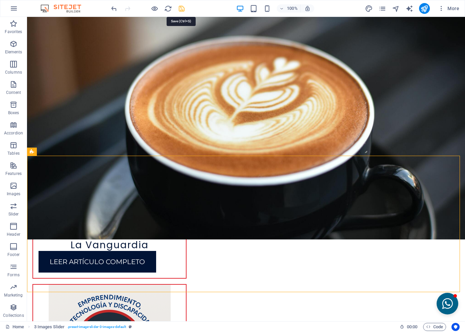
click at [184, 10] on icon "save" at bounding box center [182, 9] width 8 height 8
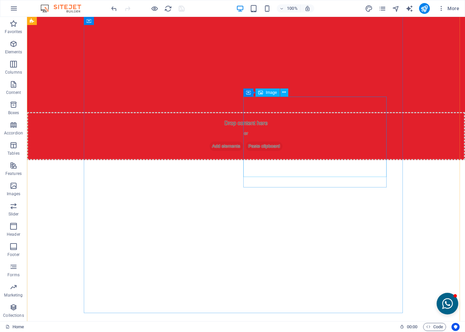
scroll to position [462, 0]
